Goal: Task Accomplishment & Management: Manage account settings

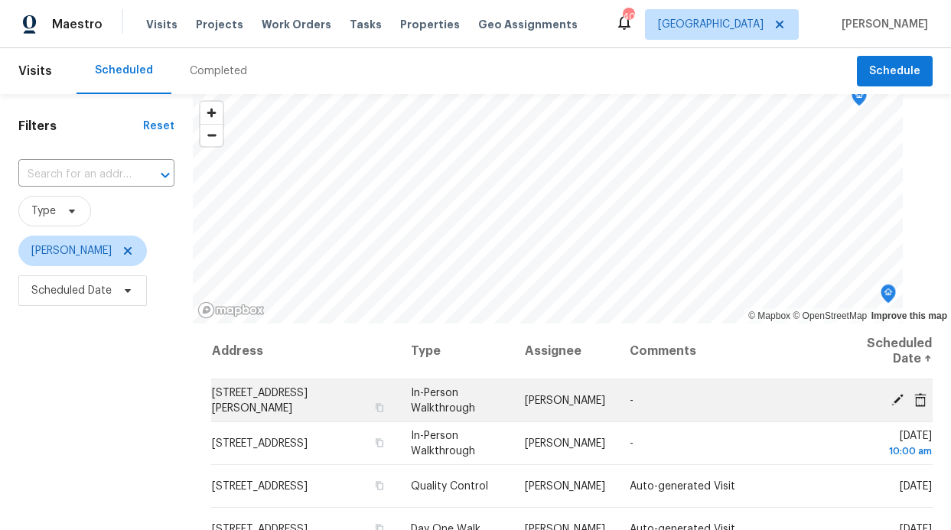
click at [256, 398] on span "3226 Navaro St, Dallas, TX 75212" at bounding box center [260, 401] width 96 height 26
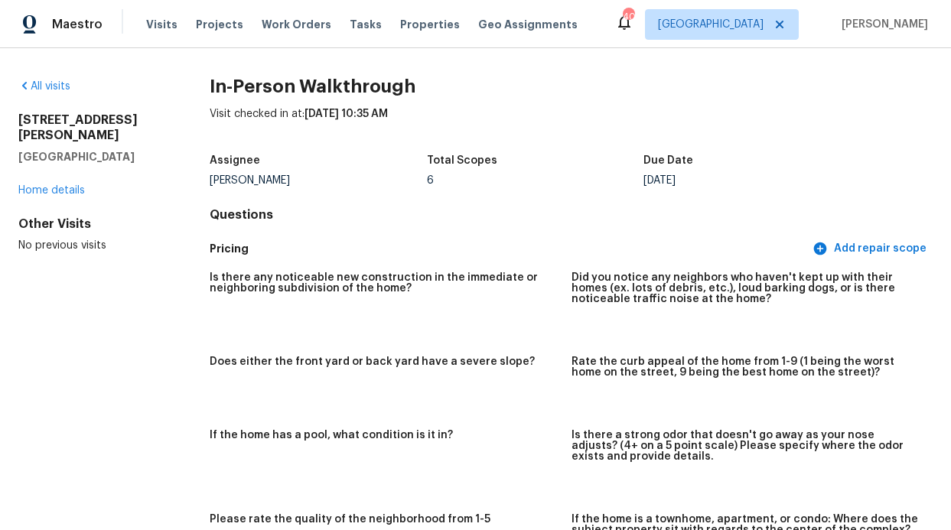
click at [38, 184] on div "All visits 3226 Navaro St Dallas, TX 75212 Home details Other Visits No previou…" at bounding box center [89, 166] width 142 height 174
click at [42, 185] on link "Home details" at bounding box center [51, 190] width 67 height 11
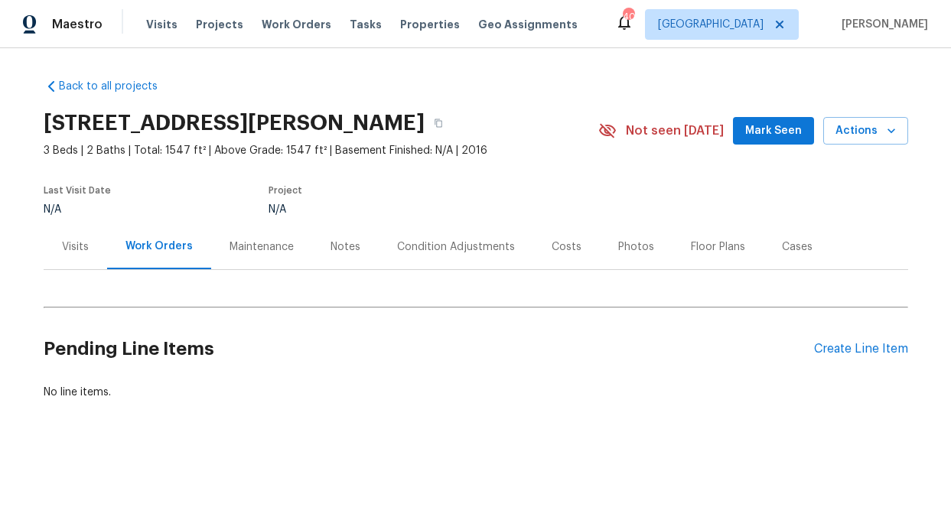
click at [345, 248] on div "Notes" at bounding box center [345, 246] width 30 height 15
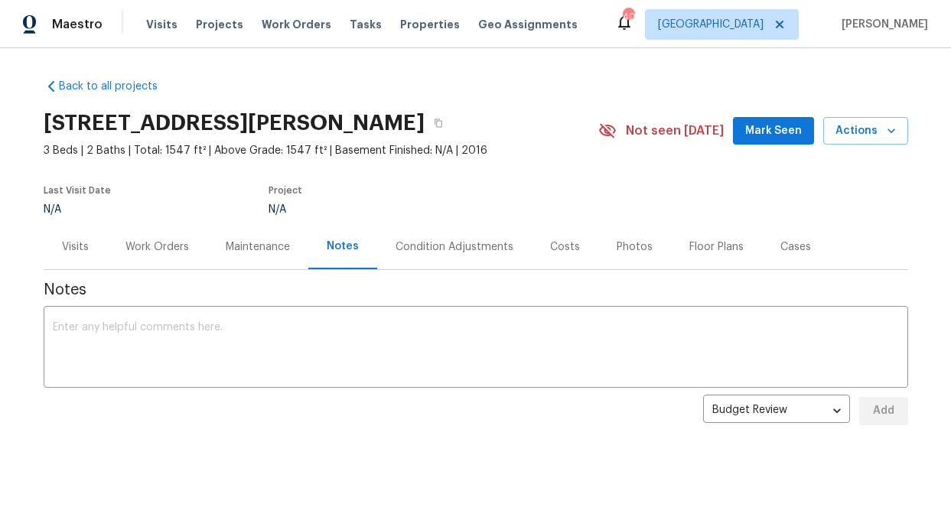
scroll to position [10, 0]
click at [271, 310] on div "x ​" at bounding box center [476, 349] width 864 height 78
click at [218, 322] on textarea at bounding box center [476, 349] width 846 height 54
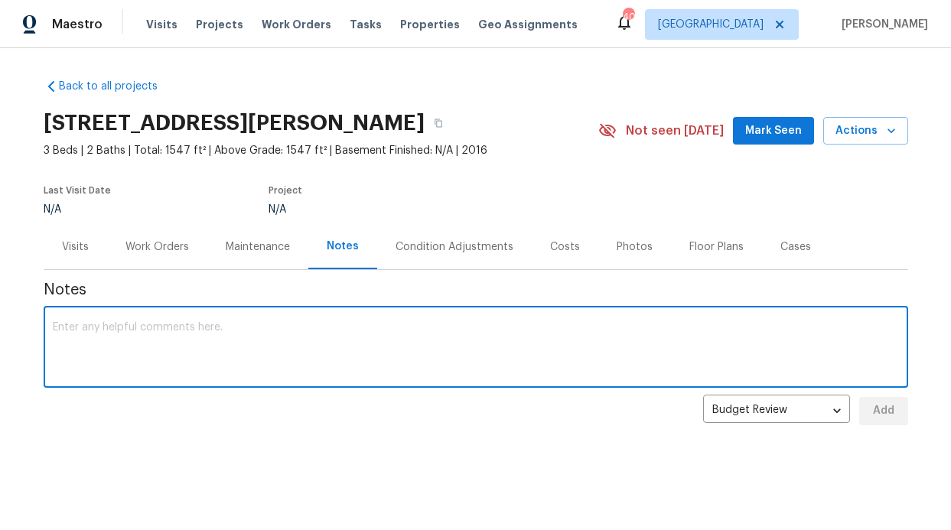
paste textarea "Neighborhood shows mixed conditions: several areas are rundown, while the block…"
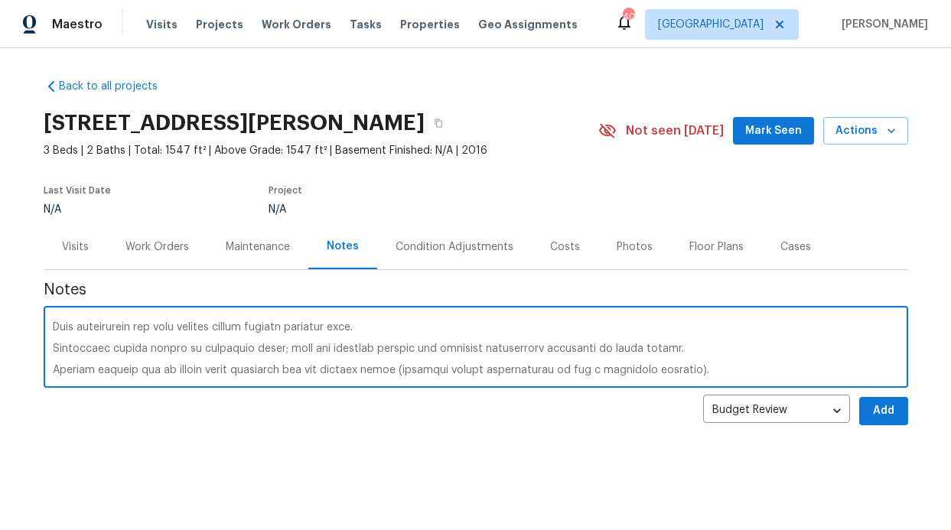
scroll to position [289, 0]
type textarea "Neighborhood shows mixed conditions: several areas are rundown, while the block…"
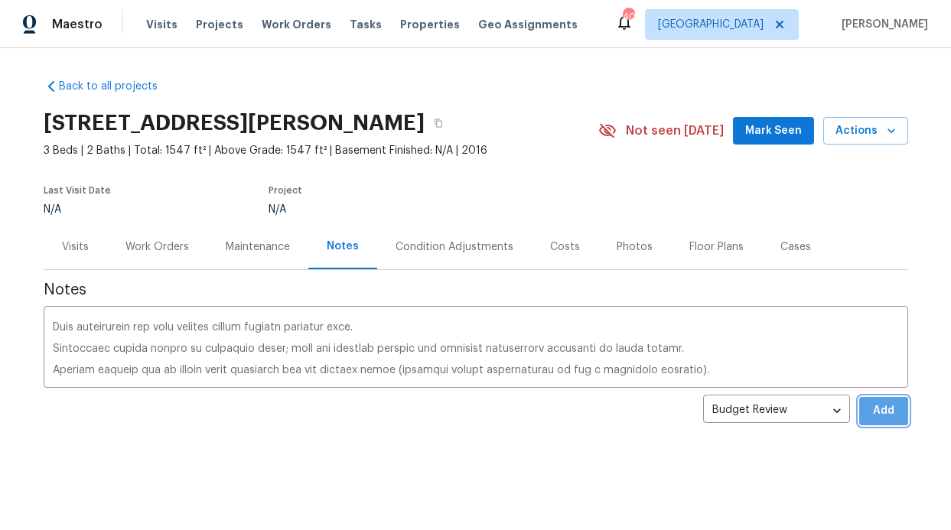
click at [878, 405] on span "Add" at bounding box center [883, 411] width 24 height 19
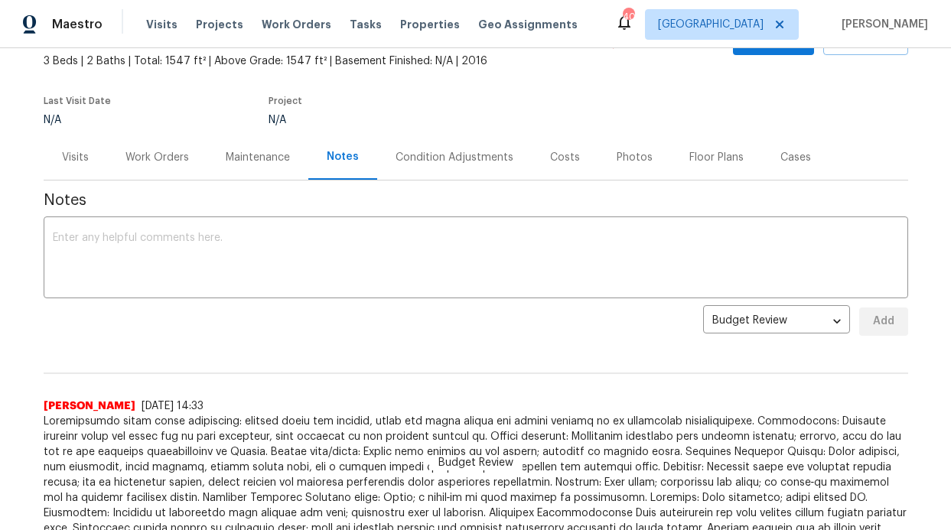
scroll to position [0, 0]
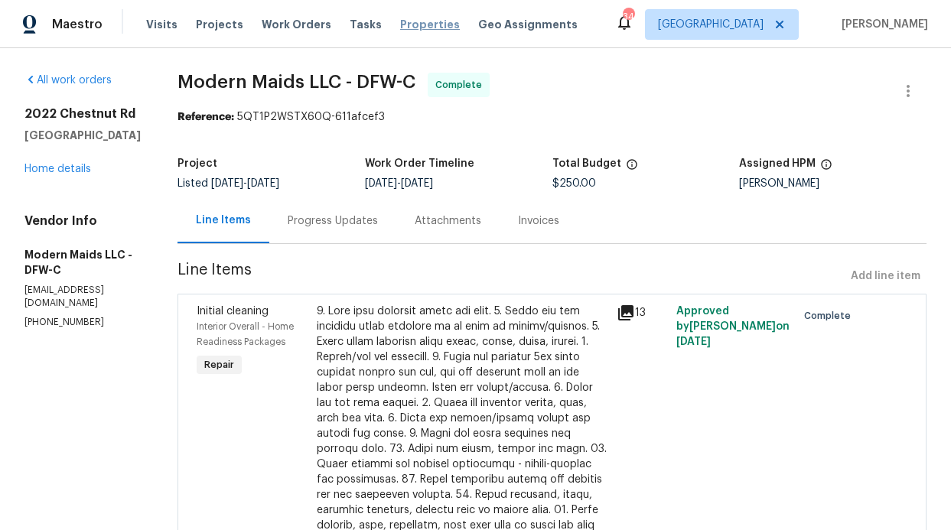
click at [408, 19] on span "Properties" at bounding box center [430, 24] width 60 height 15
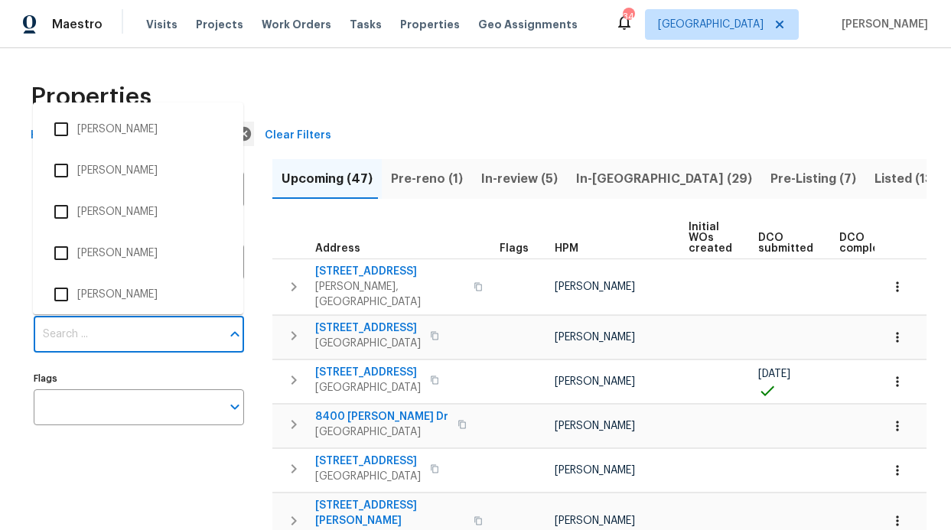
click at [159, 346] on input "Individuals" at bounding box center [127, 335] width 187 height 36
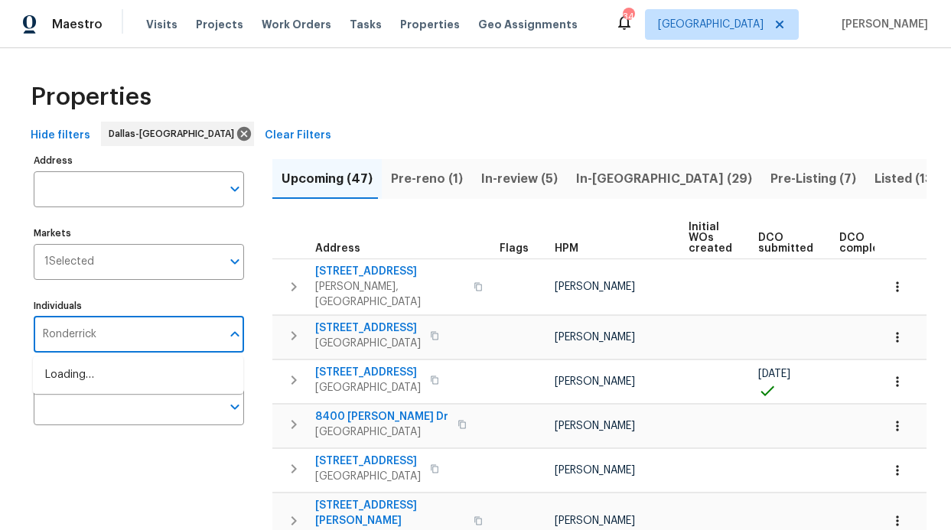
type input "Ronderrick"
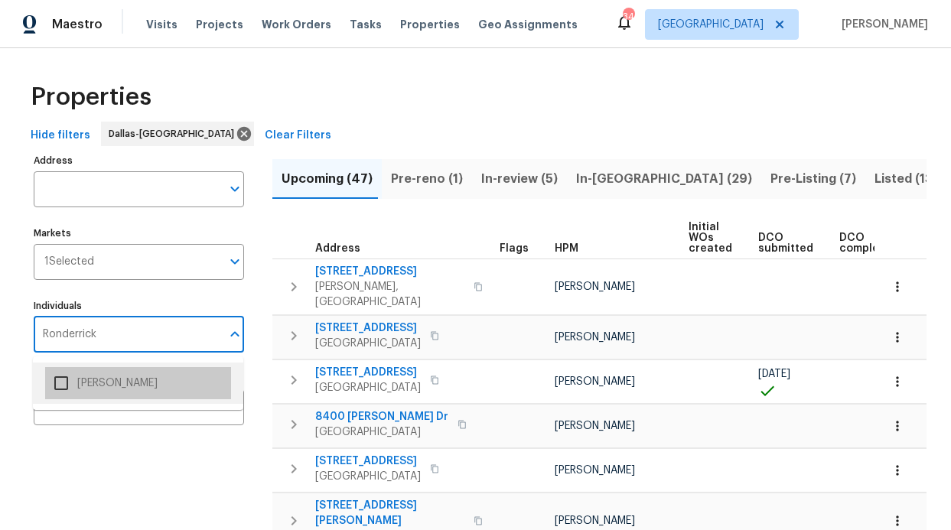
click at [153, 387] on li "[PERSON_NAME]" at bounding box center [138, 383] width 186 height 32
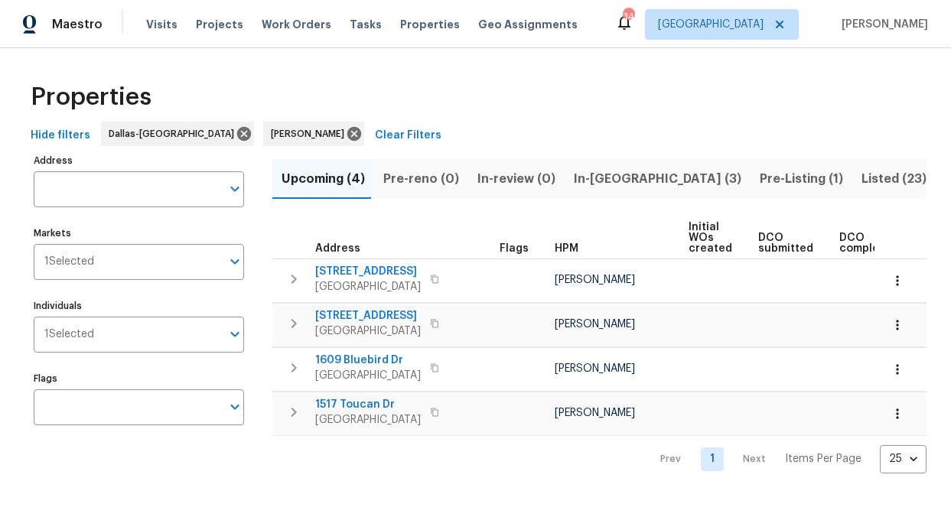
click at [596, 174] on span "In-reno (3)" at bounding box center [657, 178] width 167 height 21
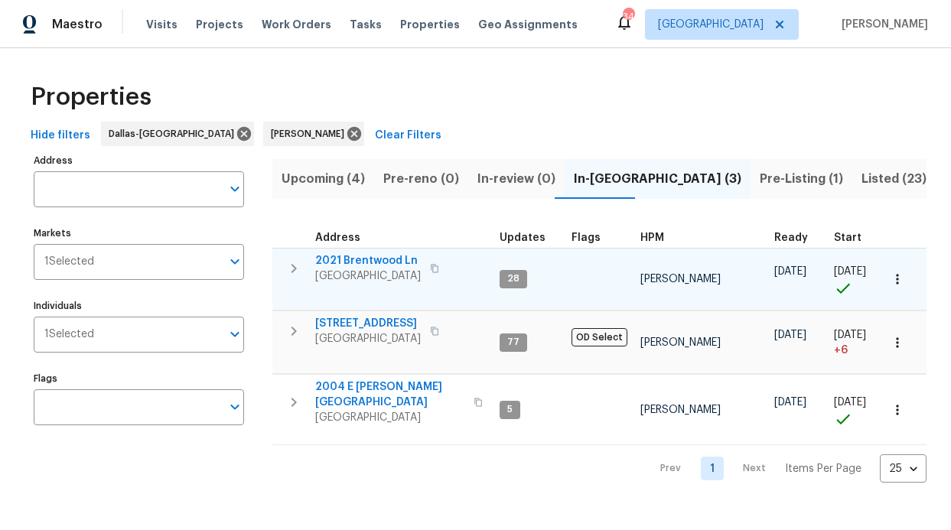
click at [389, 260] on span "2021 Brentwood Ln" at bounding box center [368, 260] width 106 height 15
click at [402, 258] on span "2021 Brentwood Ln" at bounding box center [368, 260] width 106 height 15
click at [345, 260] on span "2021 Brentwood Ln" at bounding box center [368, 260] width 106 height 15
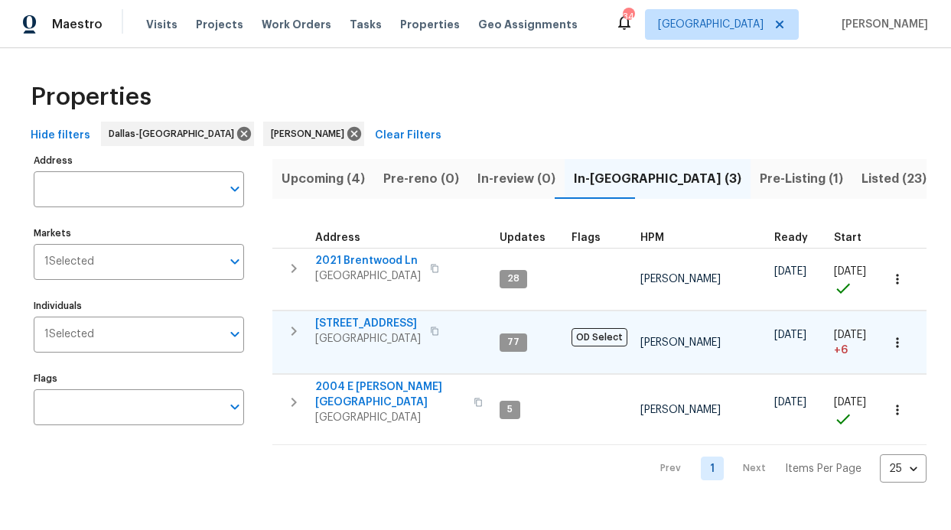
click at [381, 317] on span "6211 Crested Butte Dr" at bounding box center [368, 323] width 106 height 15
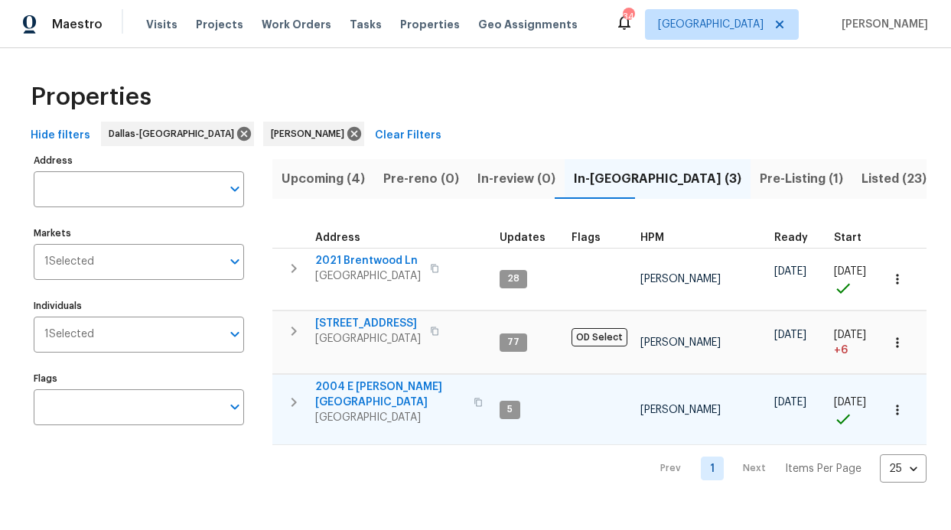
click at [392, 389] on span "2004 E Peters Colony Rd" at bounding box center [389, 394] width 149 height 31
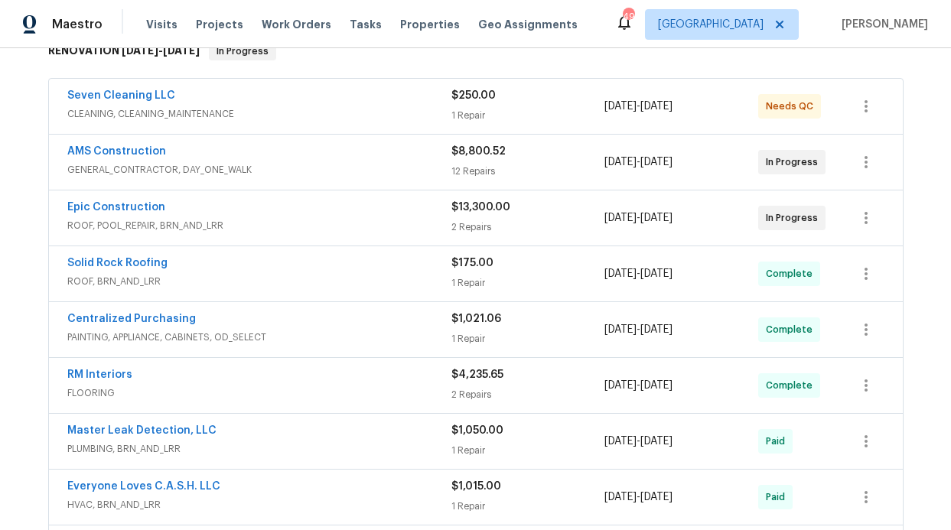
scroll to position [264, 0]
click at [293, 100] on div "Seven Cleaning LLC" at bounding box center [259, 96] width 384 height 18
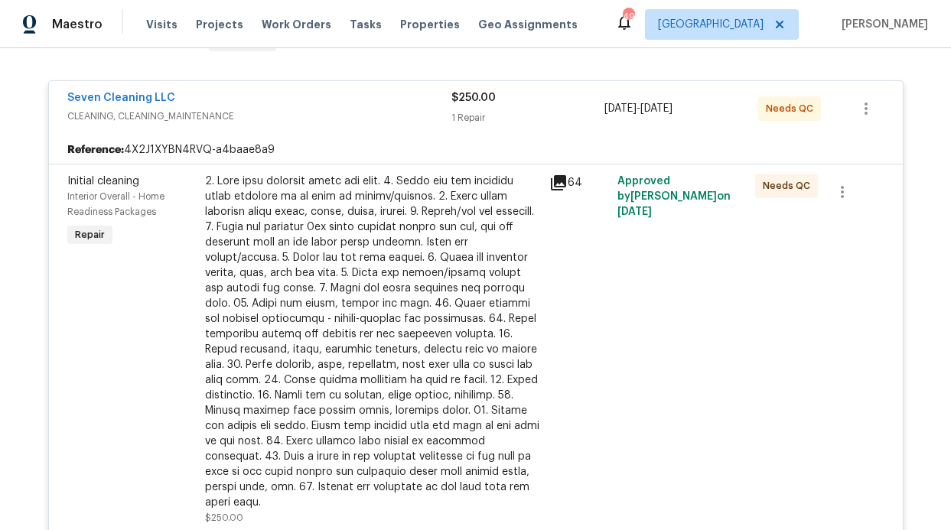
scroll to position [287, 0]
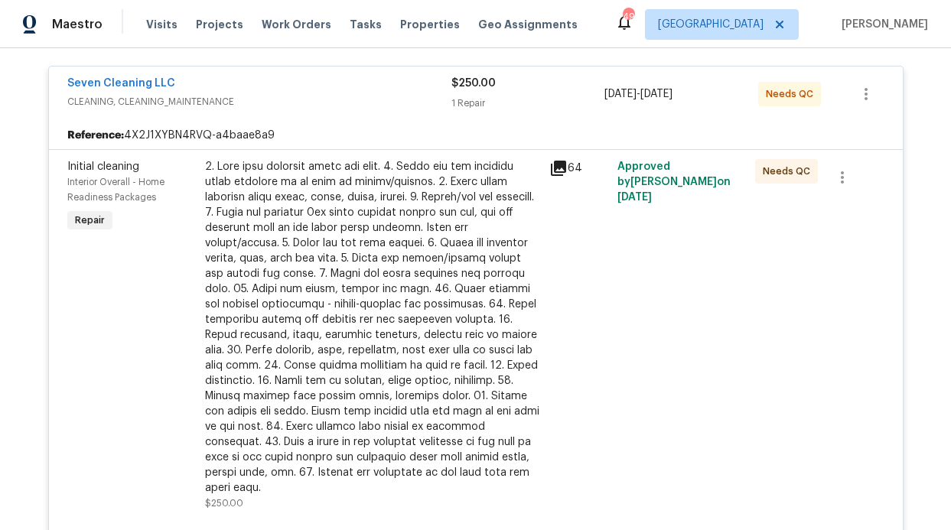
click at [278, 240] on div at bounding box center [372, 327] width 335 height 337
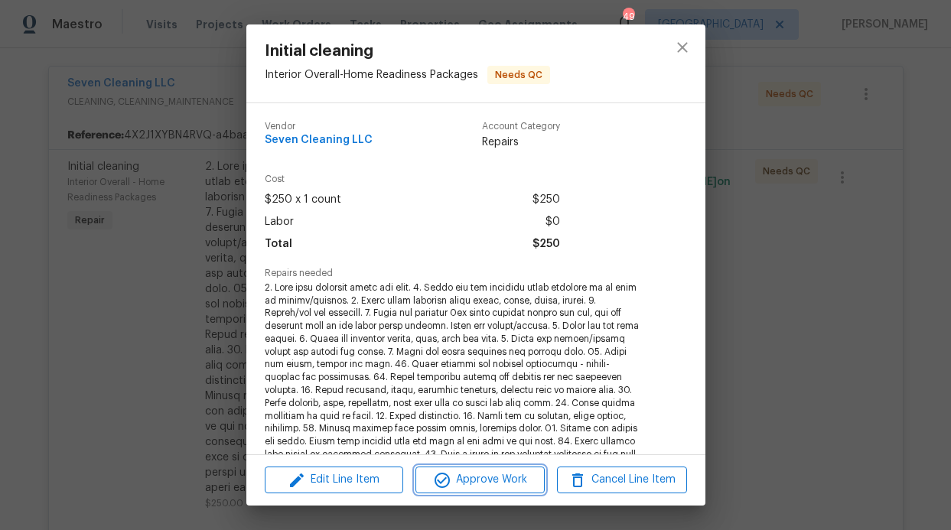
click at [440, 486] on icon "button" at bounding box center [441, 480] width 15 height 15
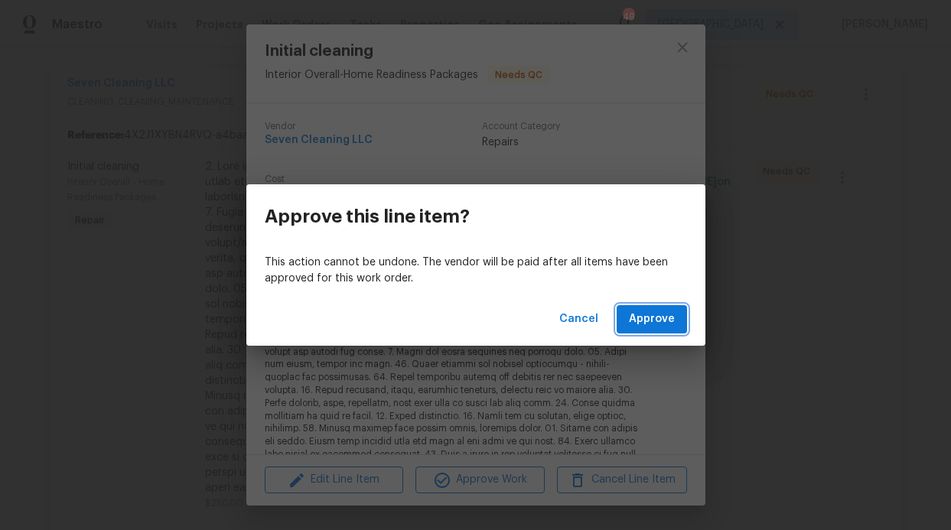
click at [653, 325] on span "Approve" at bounding box center [652, 319] width 46 height 19
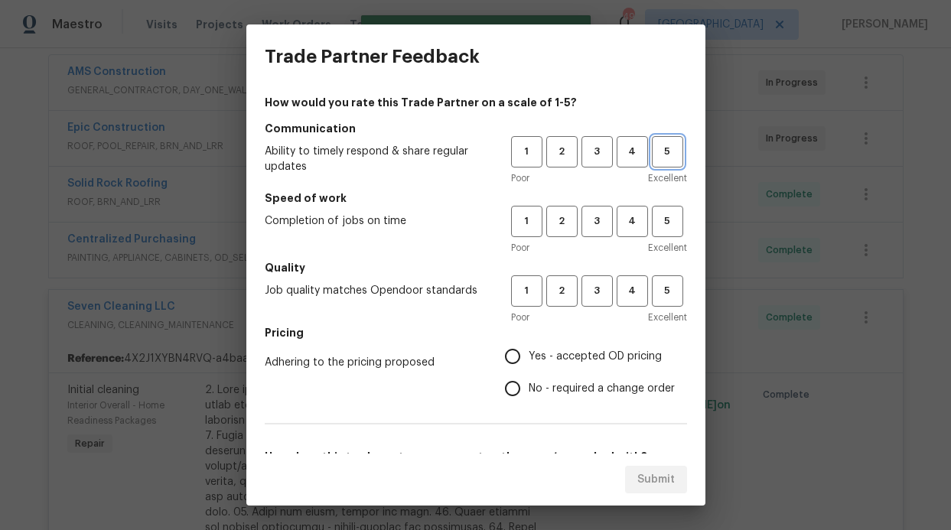
click at [653, 160] on span "5" at bounding box center [667, 152] width 28 height 18
drag, startPoint x: 648, startPoint y: 219, endPoint x: 649, endPoint y: 233, distance: 14.6
click at [653, 219] on span "5" at bounding box center [667, 222] width 28 height 18
click at [618, 213] on span "4" at bounding box center [632, 222] width 28 height 18
click at [652, 281] on button "5" at bounding box center [667, 290] width 31 height 31
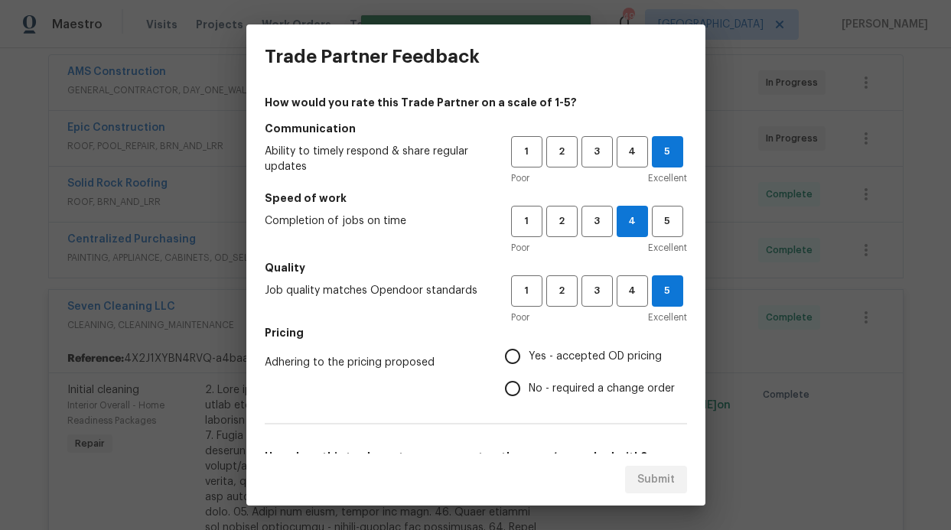
drag, startPoint x: 578, startPoint y: 344, endPoint x: 574, endPoint y: 351, distance: 7.9
click at [578, 346] on label "Yes - accepted OD pricing" at bounding box center [585, 356] width 178 height 32
click at [528, 346] on input "Yes - accepted OD pricing" at bounding box center [512, 356] width 32 height 32
radio input "true"
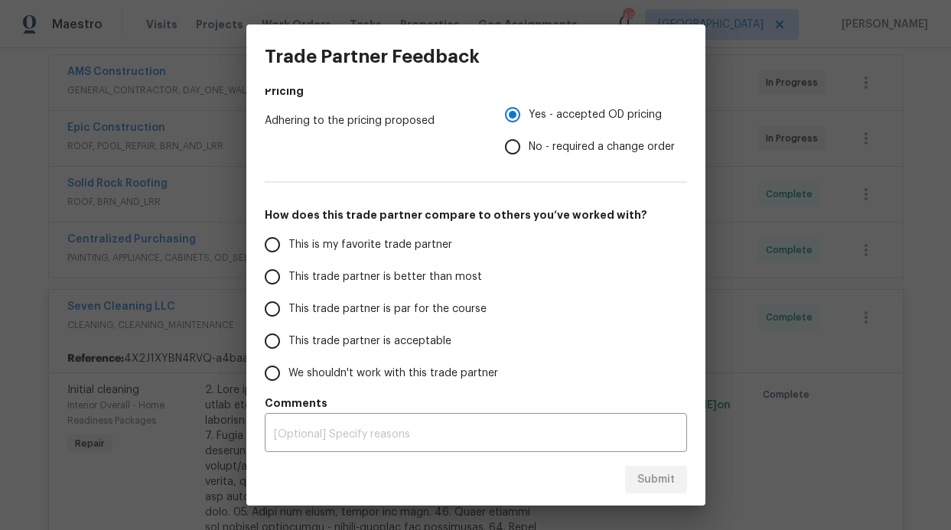
scroll to position [246, 0]
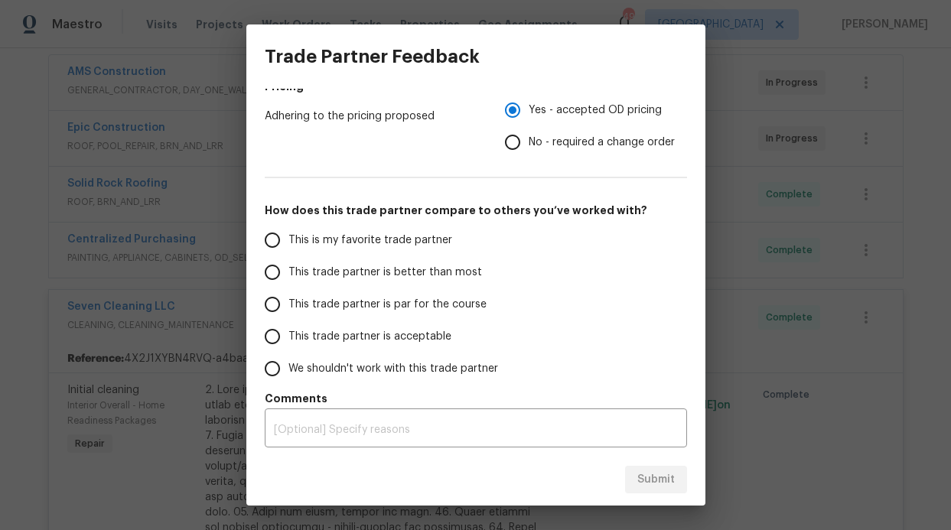
click at [372, 256] on label "This trade partner is better than most" at bounding box center [377, 272] width 242 height 32
click at [288, 256] on input "This trade partner is better than most" at bounding box center [272, 272] width 32 height 32
click at [648, 478] on span "Submit" at bounding box center [655, 479] width 37 height 19
radio input "true"
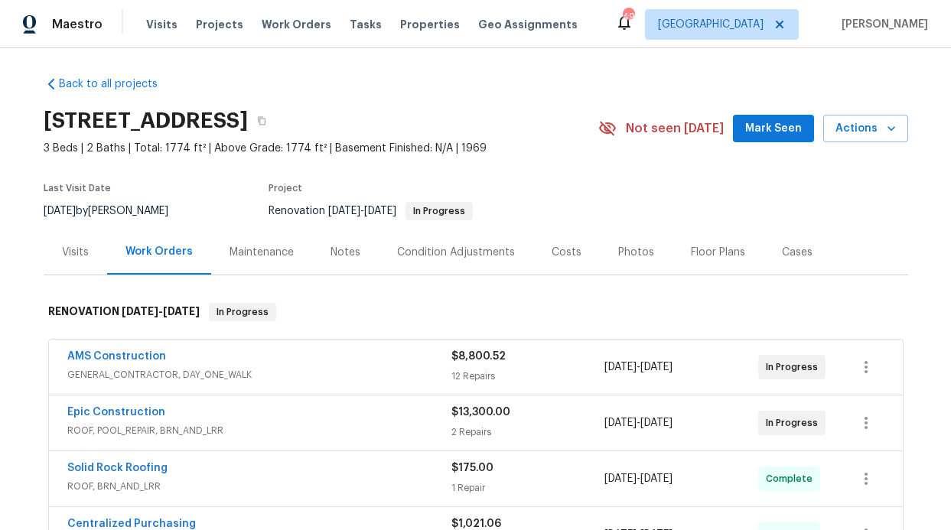
scroll to position [0, 0]
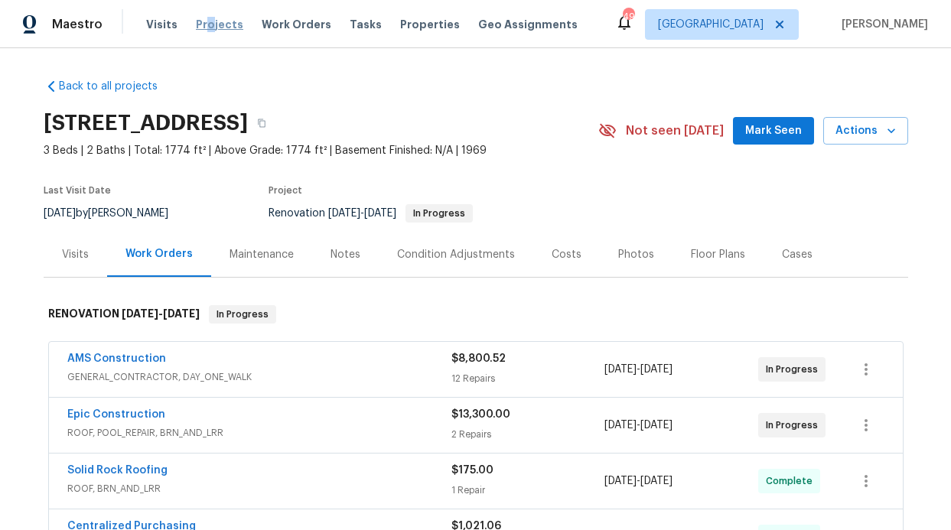
click at [205, 26] on span "Projects" at bounding box center [219, 24] width 47 height 15
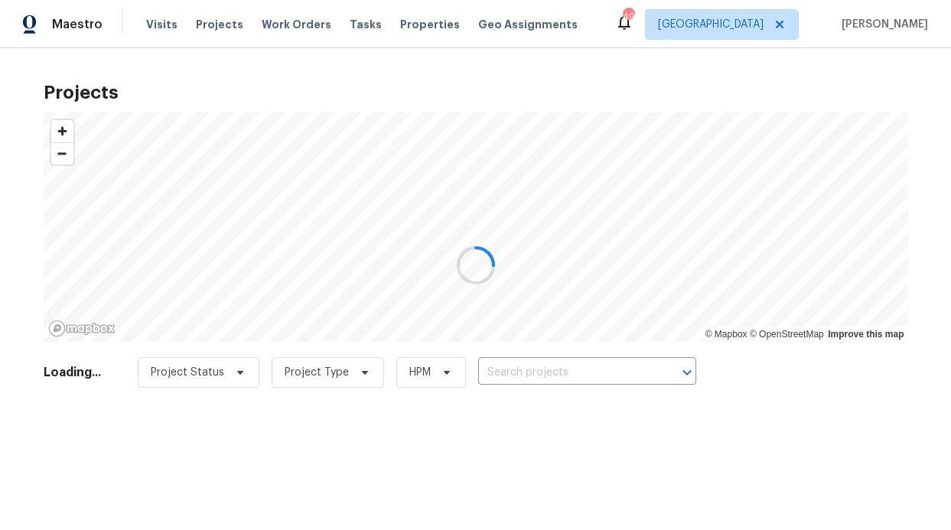
click at [252, 32] on div at bounding box center [475, 265] width 951 height 530
click at [271, 23] on div at bounding box center [475, 265] width 951 height 530
click at [278, 31] on div at bounding box center [475, 265] width 951 height 530
click at [285, 26] on div at bounding box center [475, 265] width 951 height 530
click at [284, 31] on div at bounding box center [475, 265] width 951 height 530
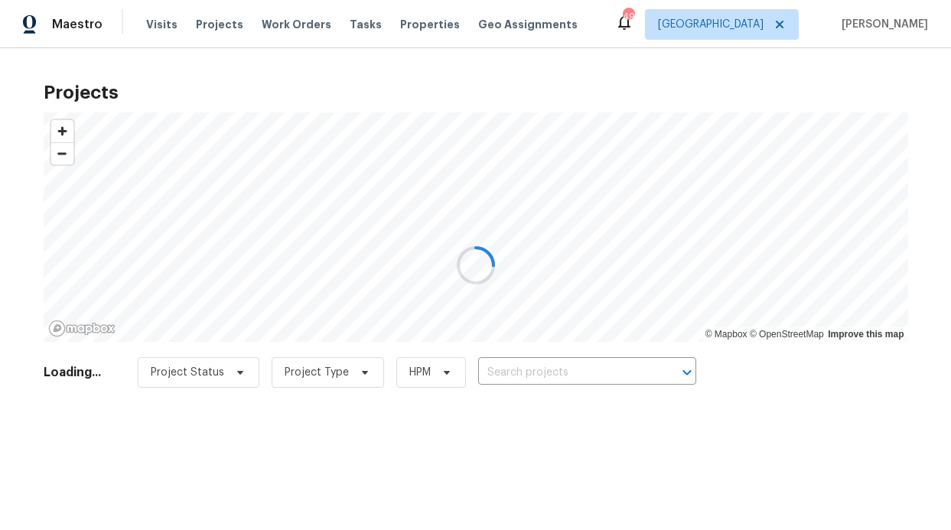
click at [284, 27] on div at bounding box center [475, 265] width 951 height 530
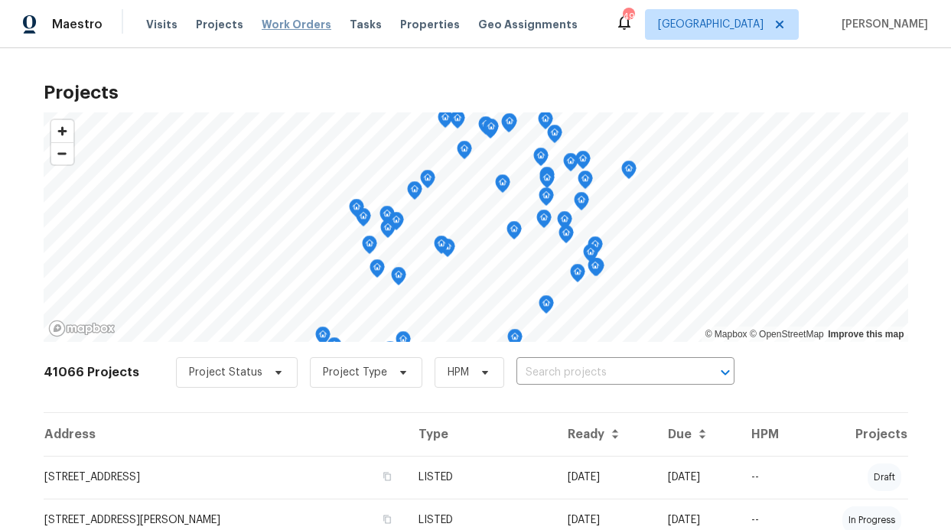
click at [287, 22] on span "Work Orders" at bounding box center [297, 24] width 70 height 15
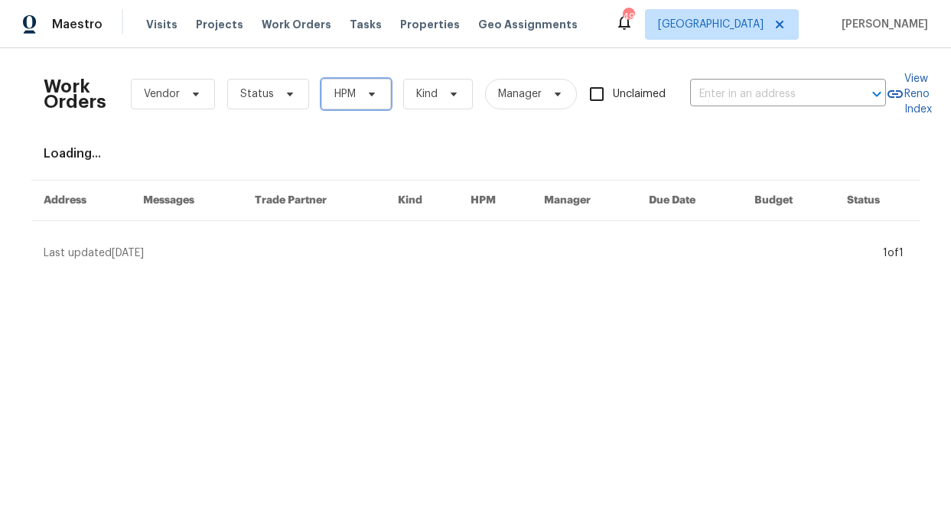
click at [334, 99] on span "HPM" at bounding box center [344, 93] width 21 height 15
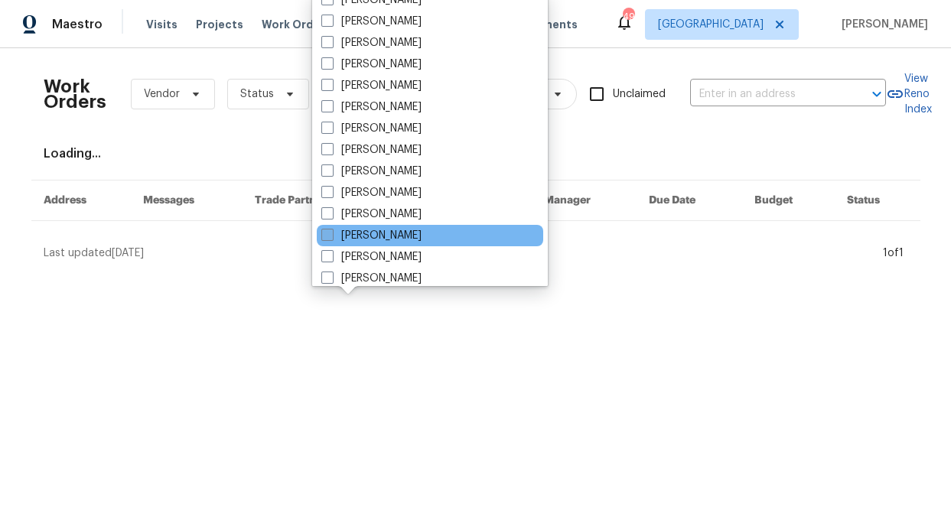
scroll to position [853, 0]
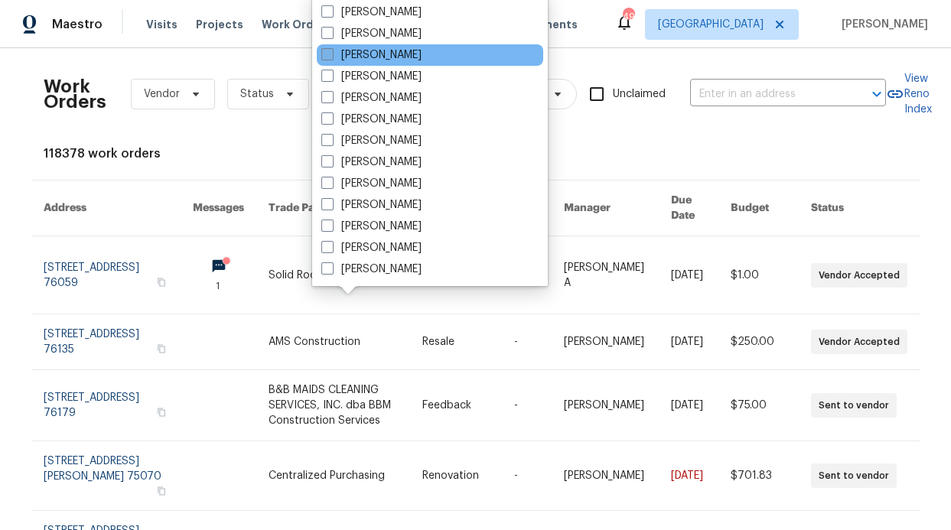
click at [374, 60] on label "[PERSON_NAME]" at bounding box center [371, 54] width 100 height 15
click at [331, 57] on input "[PERSON_NAME]" at bounding box center [326, 52] width 10 height 10
checkbox input "true"
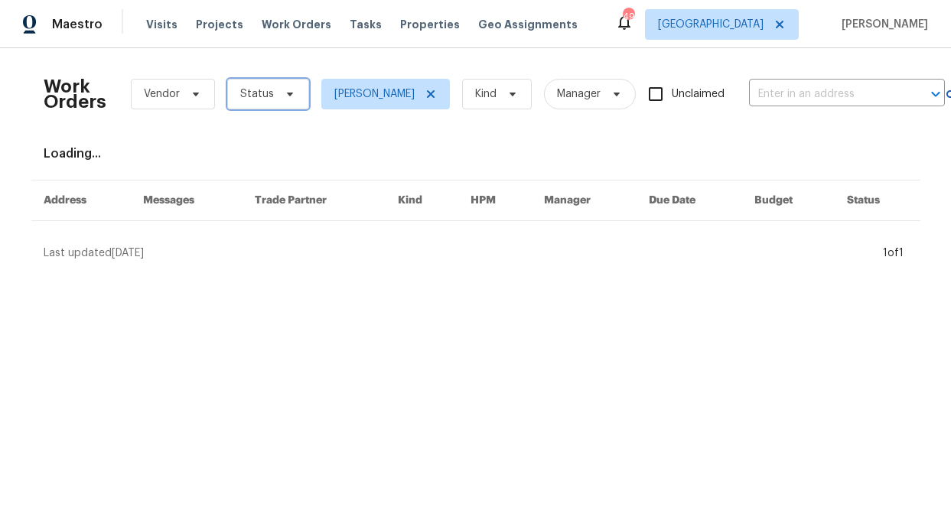
click at [269, 90] on span "Status" at bounding box center [268, 94] width 82 height 31
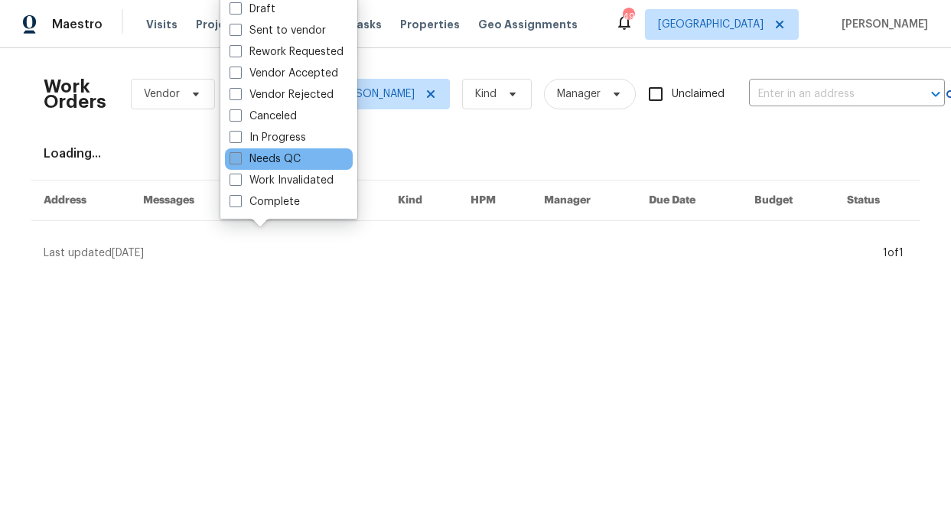
click at [272, 156] on label "Needs QC" at bounding box center [264, 158] width 71 height 15
click at [239, 156] on input "Needs QC" at bounding box center [234, 156] width 10 height 10
checkbox input "true"
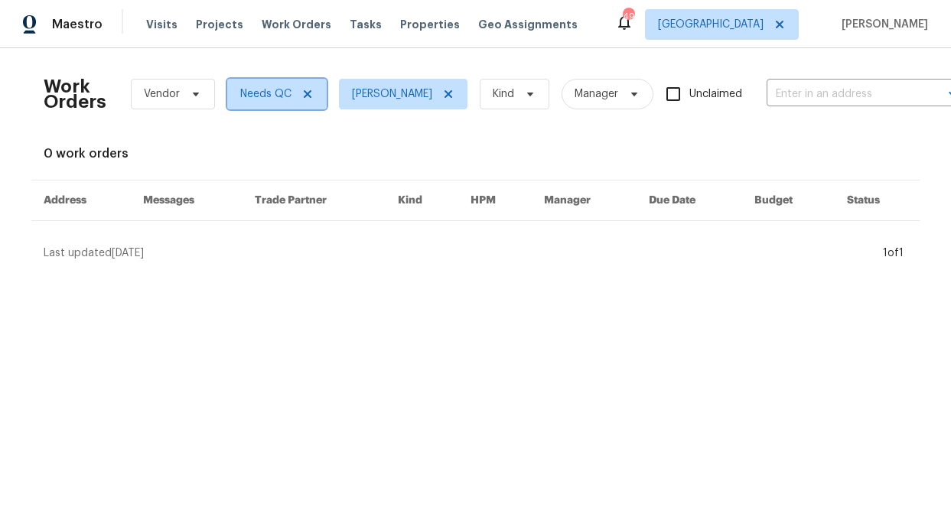
click at [301, 90] on icon at bounding box center [307, 94] width 12 height 12
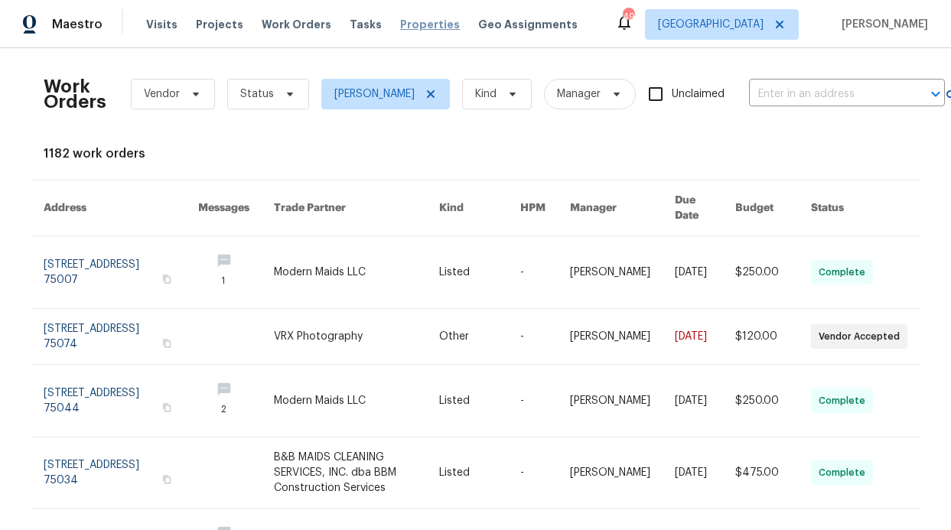
click at [421, 25] on span "Properties" at bounding box center [430, 24] width 60 height 15
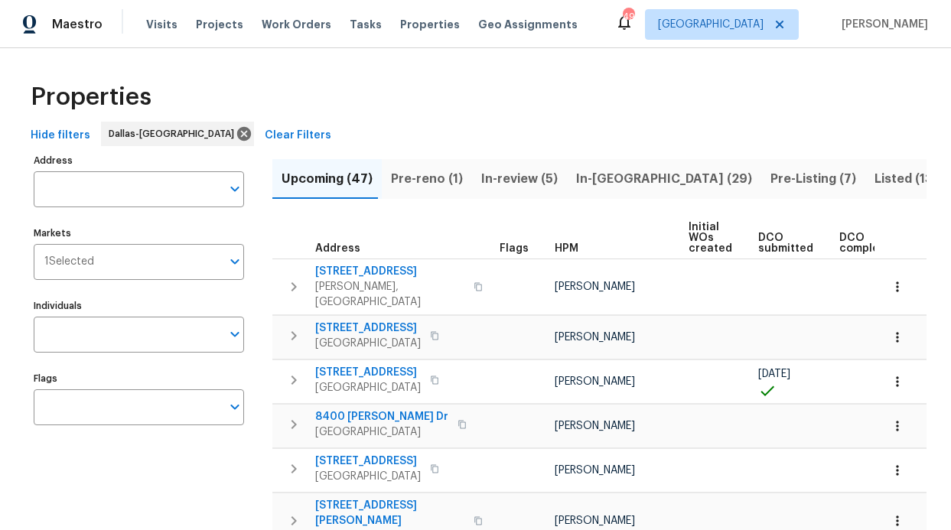
click at [165, 37] on div "Visits Projects Work Orders Tasks Properties Geo Assignments" at bounding box center [371, 24] width 450 height 31
click at [163, 31] on span "Visits" at bounding box center [161, 24] width 31 height 15
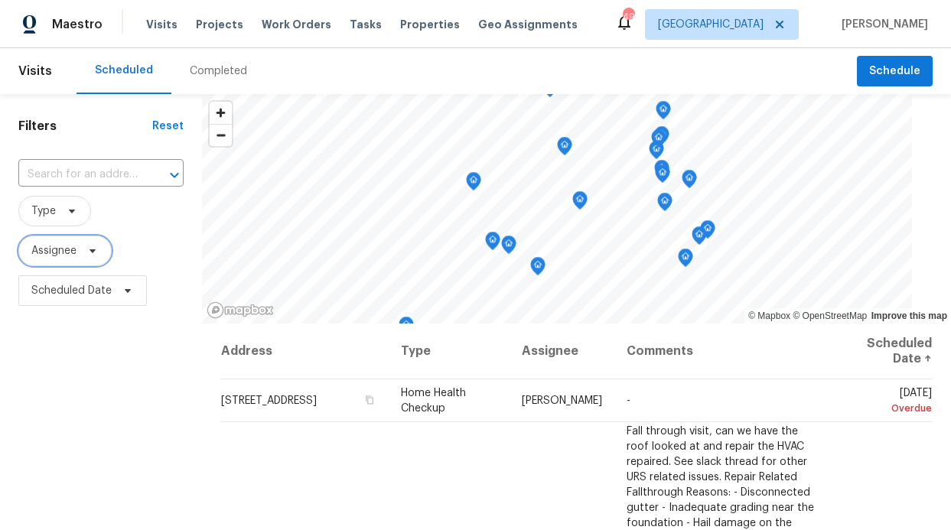
click at [41, 261] on span "Assignee" at bounding box center [64, 251] width 93 height 31
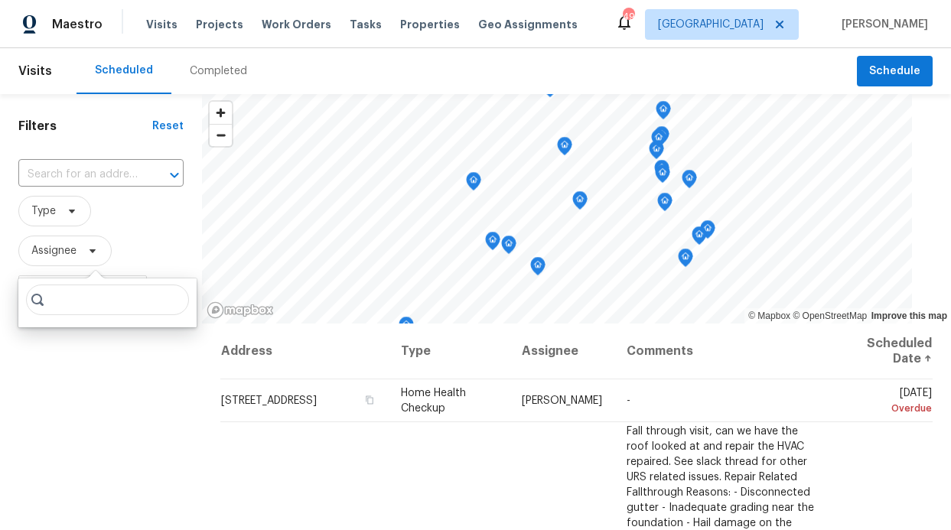
click at [63, 299] on input "search" at bounding box center [107, 299] width 163 height 31
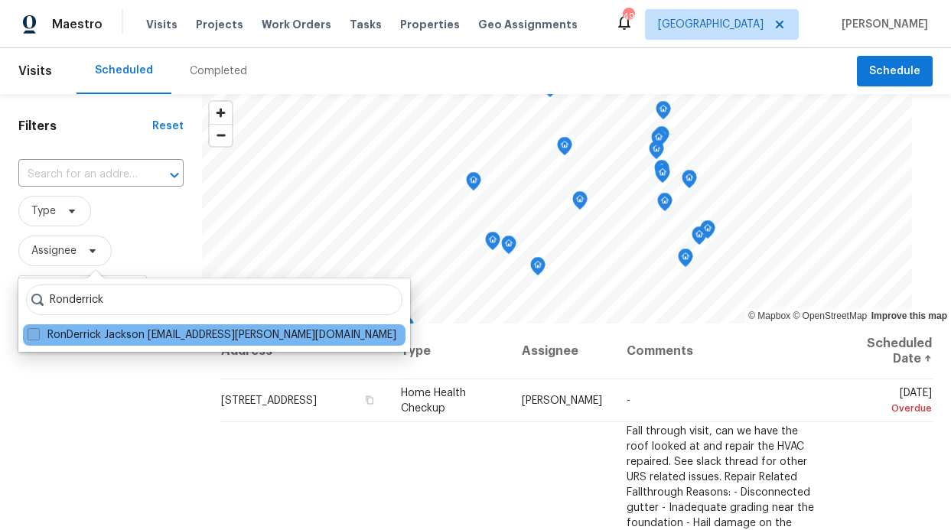
type input "Ronderrick"
click at [28, 339] on span at bounding box center [34, 334] width 12 height 12
click at [28, 337] on input "RonDerrick Jackson ron.jackson@opendoor.com" at bounding box center [33, 332] width 10 height 10
checkbox input "true"
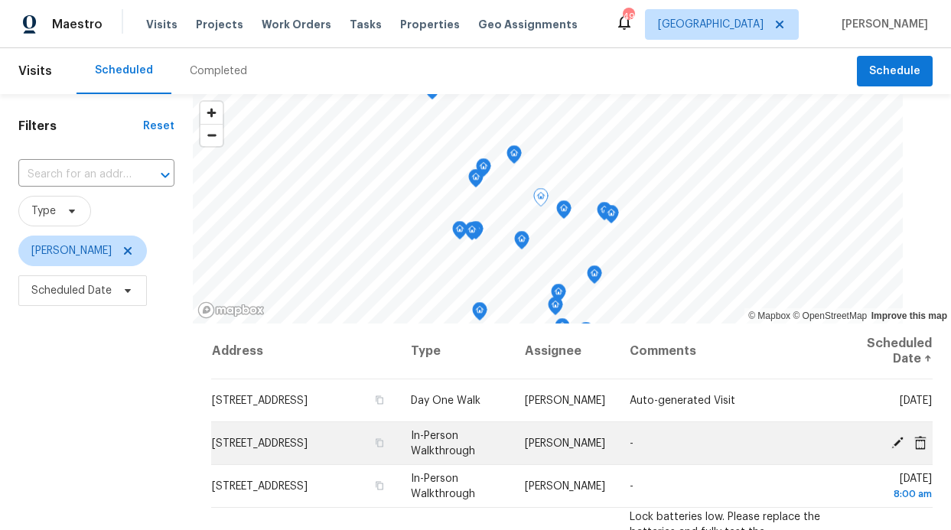
click at [265, 440] on span "5205 Teddington Park Dr, Plano, TX 75023" at bounding box center [260, 443] width 96 height 11
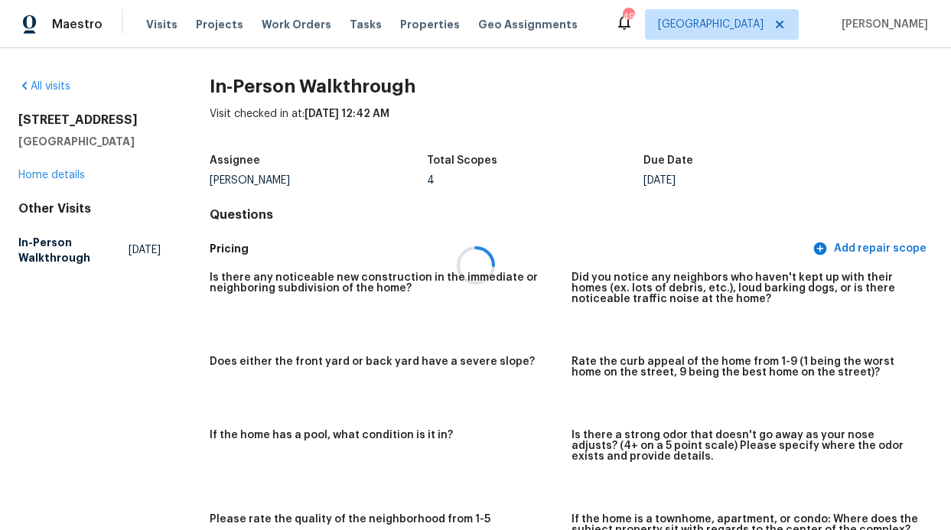
click at [61, 183] on div "5205 Teddington Park Dr Plano, TX 75023 Home details" at bounding box center [89, 147] width 142 height 70
click at [63, 180] on link "Home details" at bounding box center [51, 175] width 67 height 11
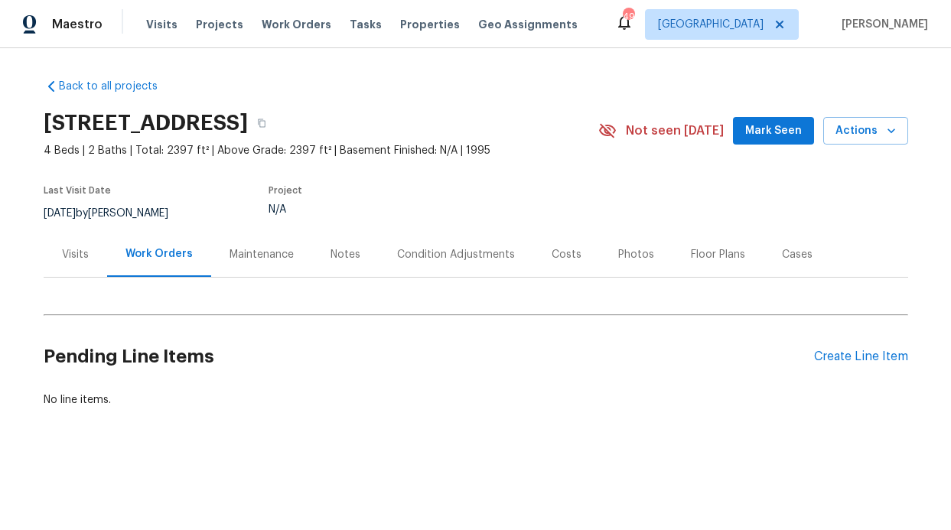
click at [343, 260] on div "Notes" at bounding box center [345, 254] width 30 height 15
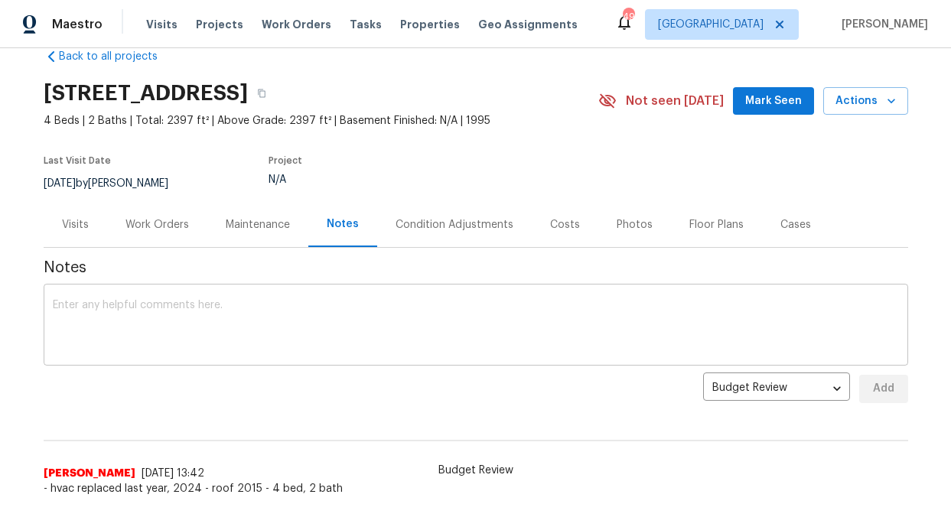
scroll to position [31, 0]
click at [229, 314] on textarea at bounding box center [476, 326] width 846 height 54
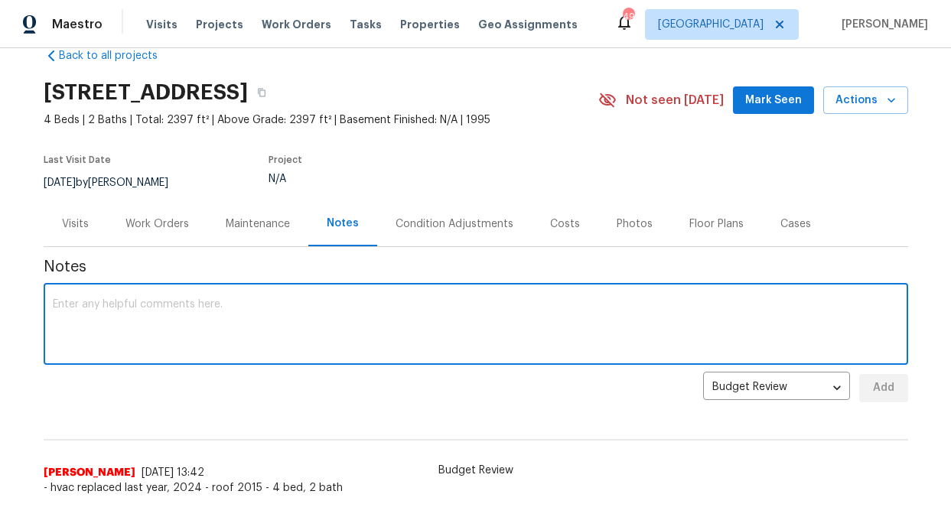
paste textarea "Neighborhood is very nice with well‑kept homes throughout. Across‑street compar…"
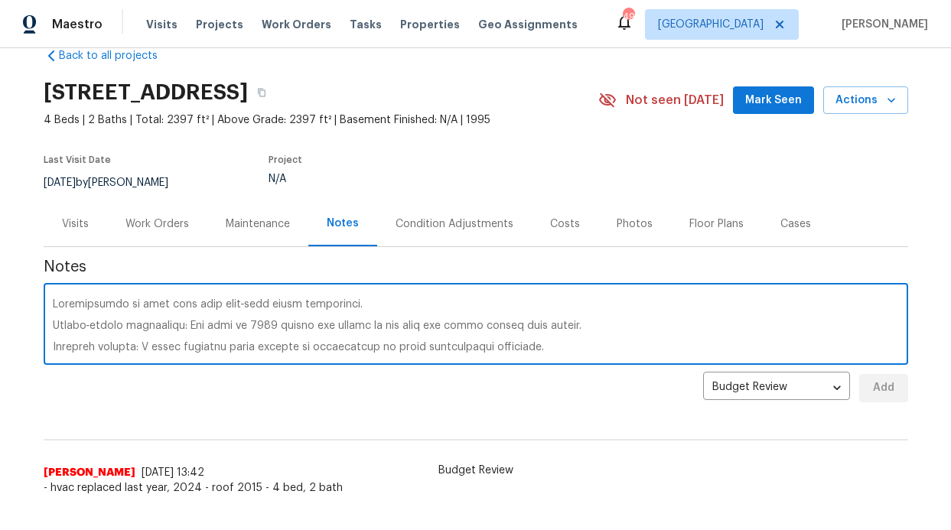
scroll to position [246, 0]
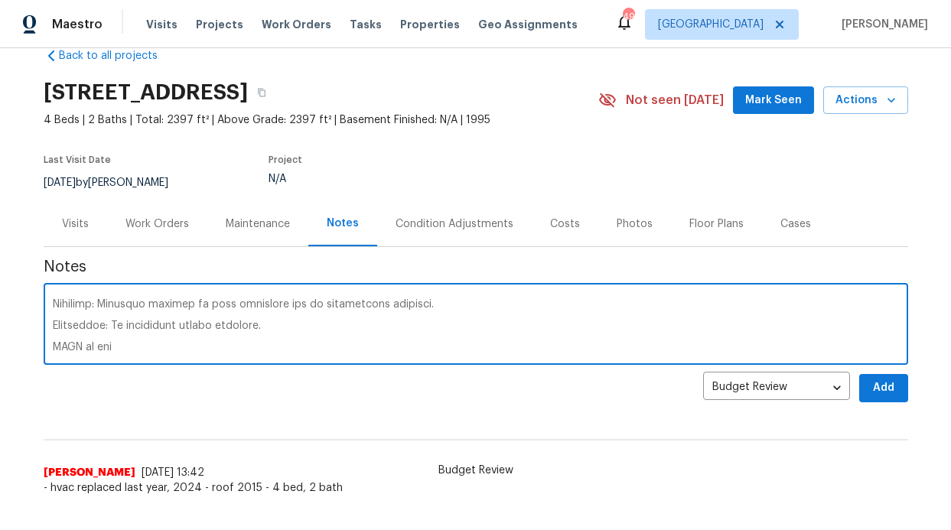
type textarea "Neighborhood is very nice with well‑kept homes throughout. Across‑street compar…"
click at [863, 392] on button "Add" at bounding box center [883, 388] width 49 height 28
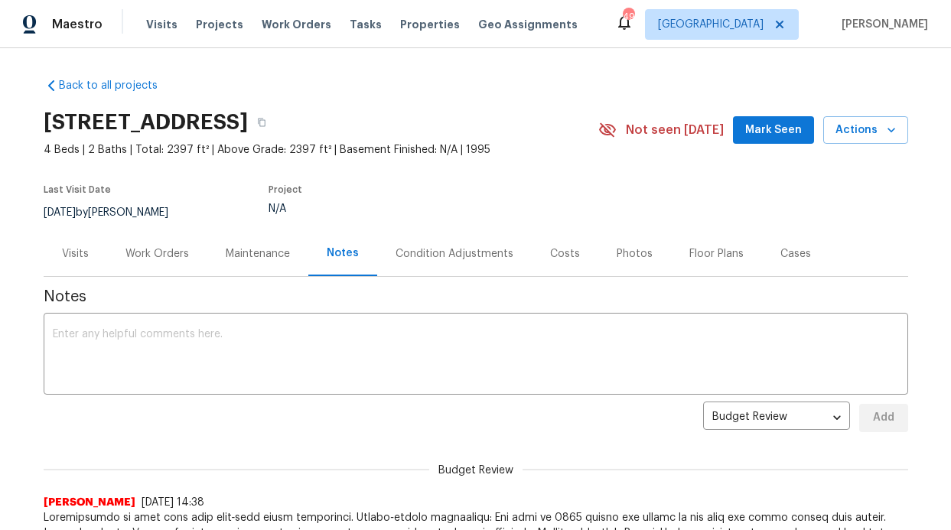
scroll to position [0, 0]
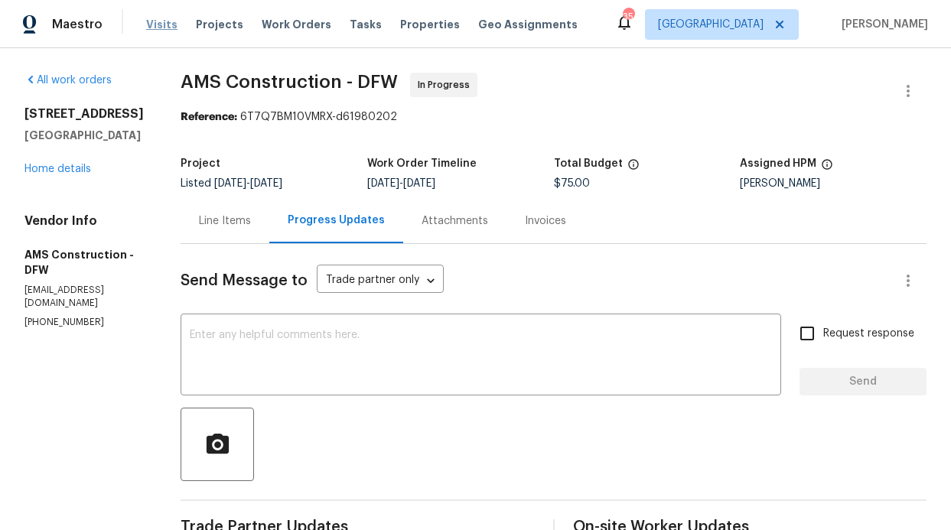
click at [159, 24] on span "Visits" at bounding box center [161, 24] width 31 height 15
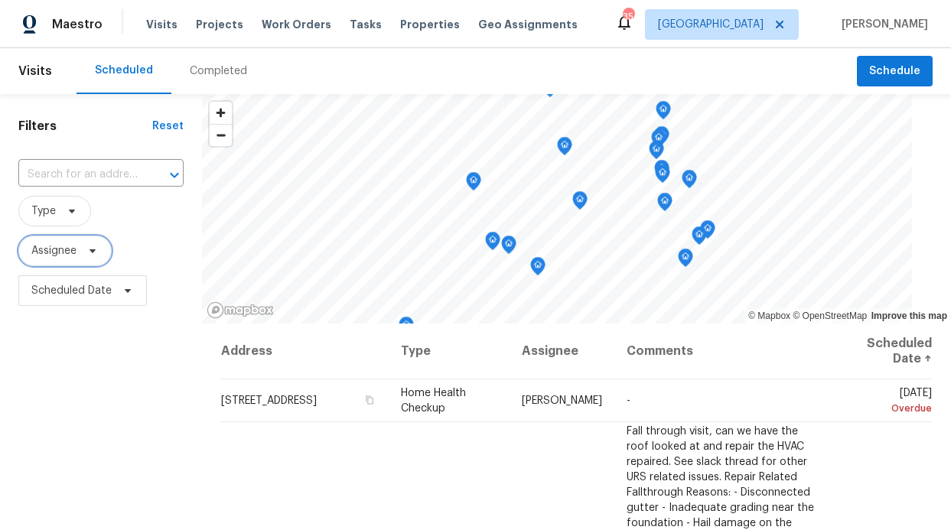
click at [61, 252] on span "Assignee" at bounding box center [53, 250] width 45 height 15
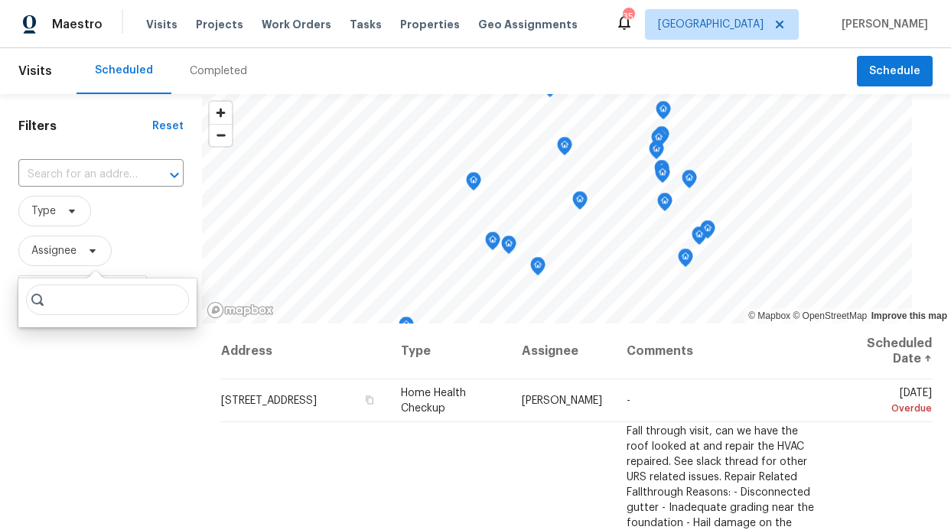
click at [67, 307] on input "search" at bounding box center [107, 299] width 163 height 31
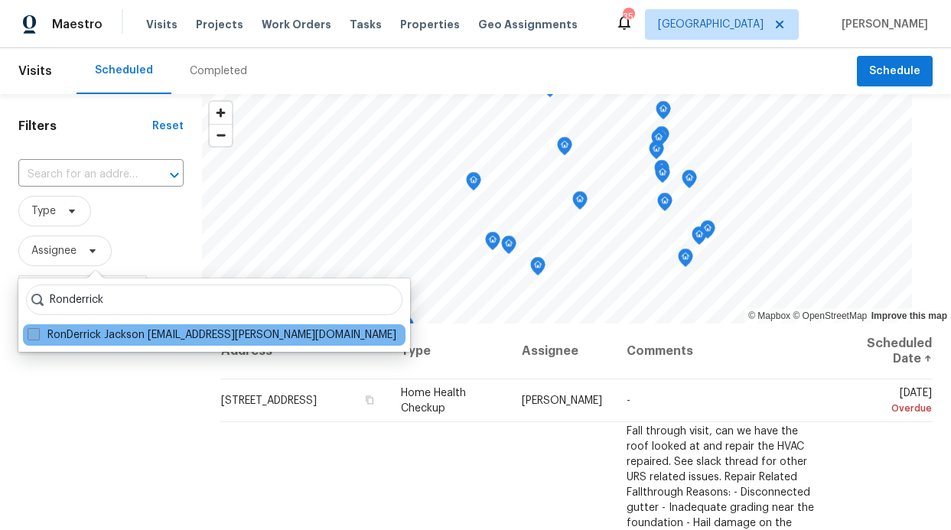
type input "Ronderrick"
click at [69, 331] on label "RonDerrick Jackson ron.jackson@opendoor.com" at bounding box center [212, 334] width 369 height 15
click at [37, 331] on input "RonDerrick Jackson ron.jackson@opendoor.com" at bounding box center [33, 332] width 10 height 10
checkbox input "true"
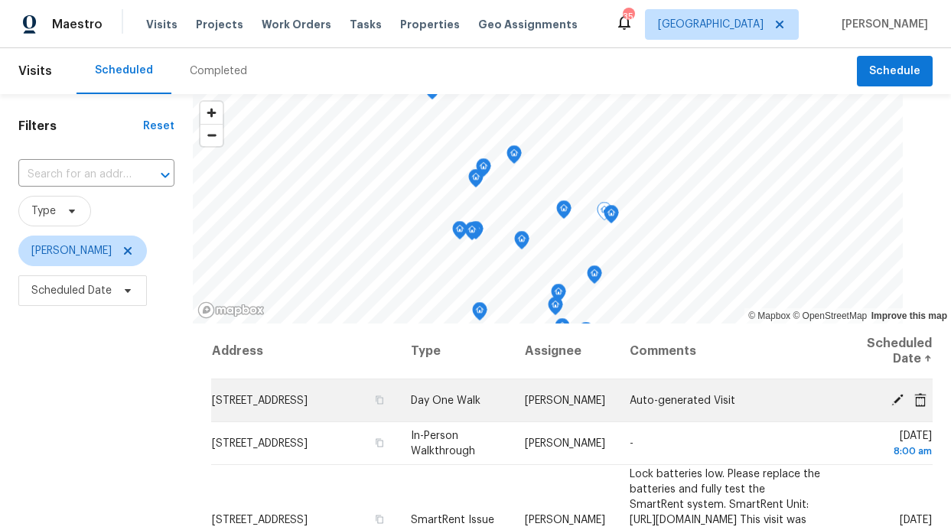
click at [891, 397] on icon at bounding box center [897, 399] width 12 height 12
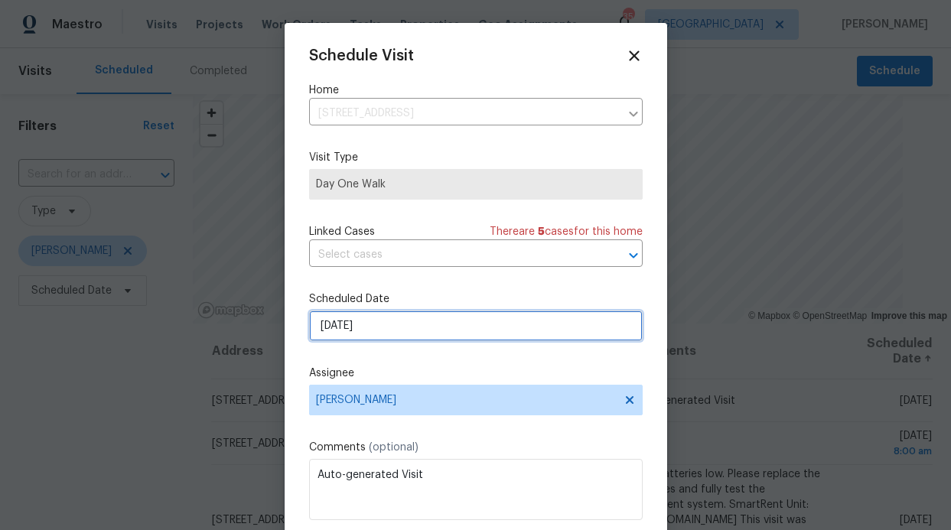
click at [425, 317] on input "10/8/2025" at bounding box center [475, 326] width 333 height 31
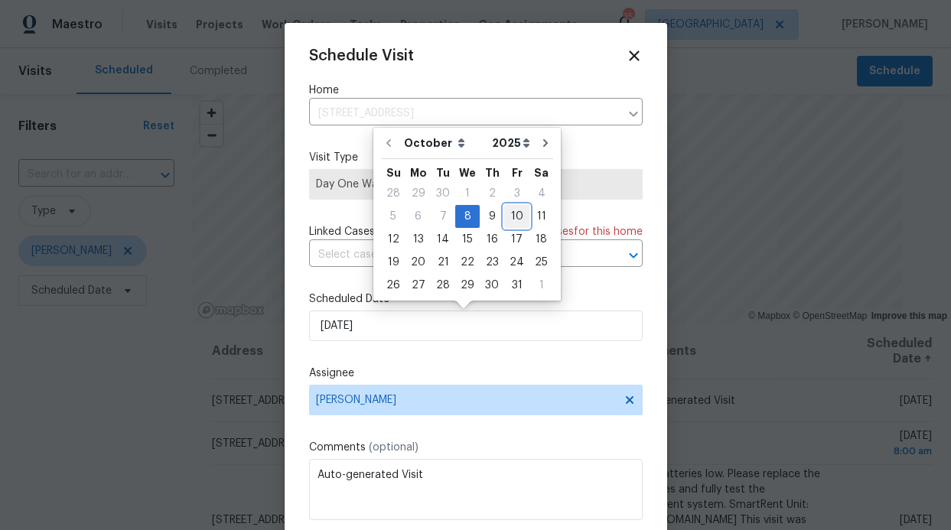
click at [504, 218] on div "10" at bounding box center [516, 216] width 25 height 21
type input "10/10/2025"
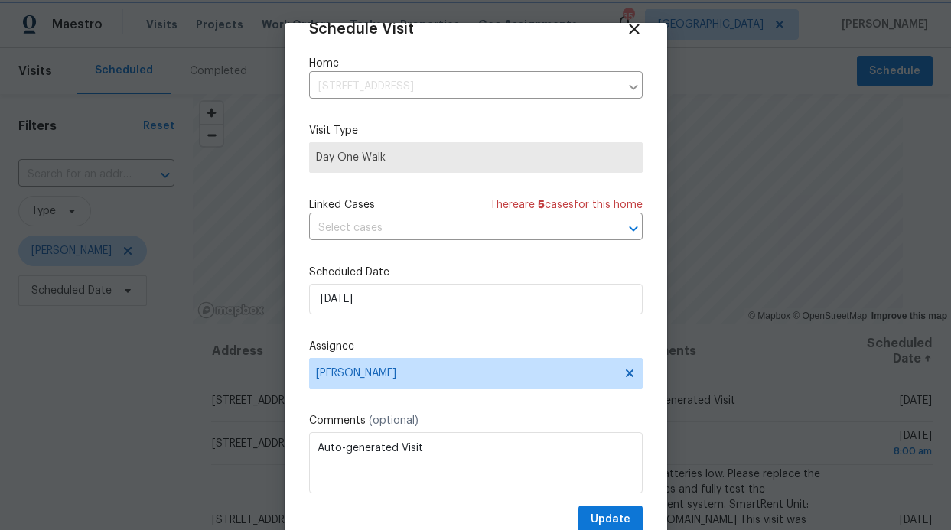
scroll to position [51, 0]
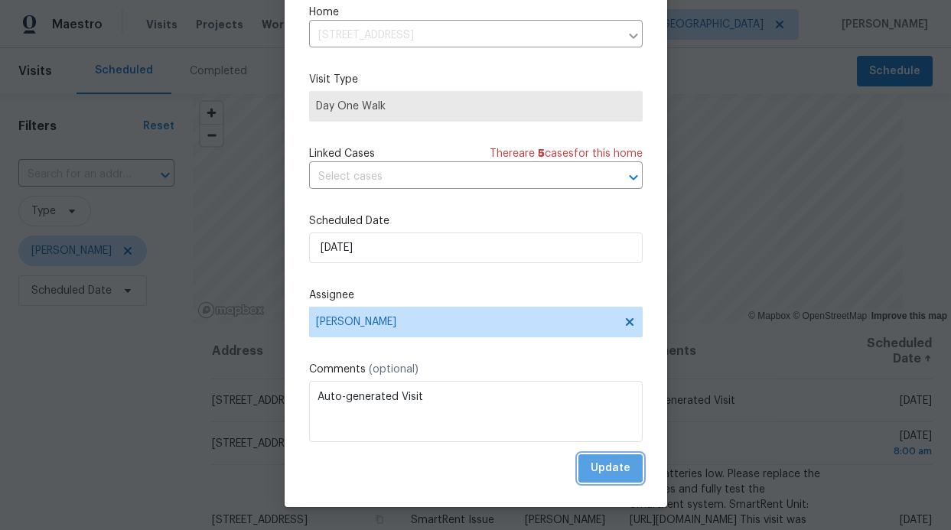
click at [595, 473] on span "Update" at bounding box center [610, 468] width 40 height 19
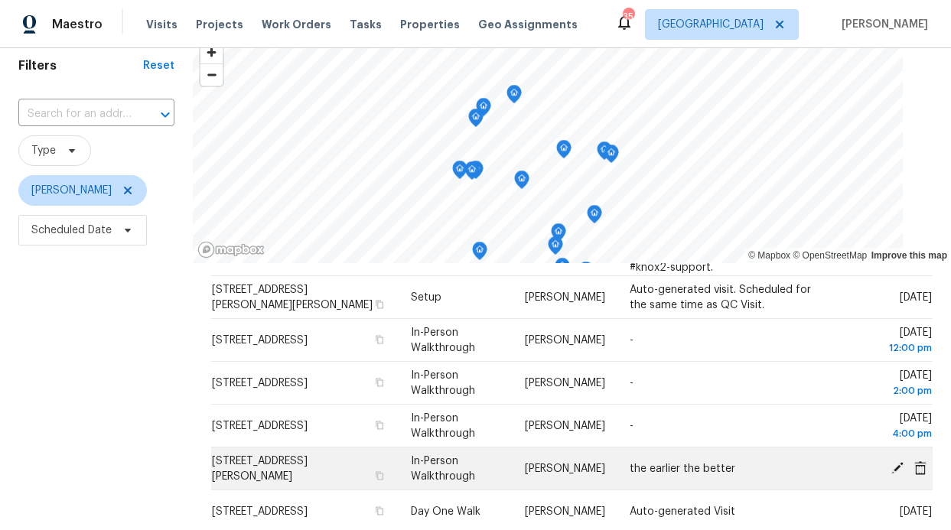
scroll to position [61, 0]
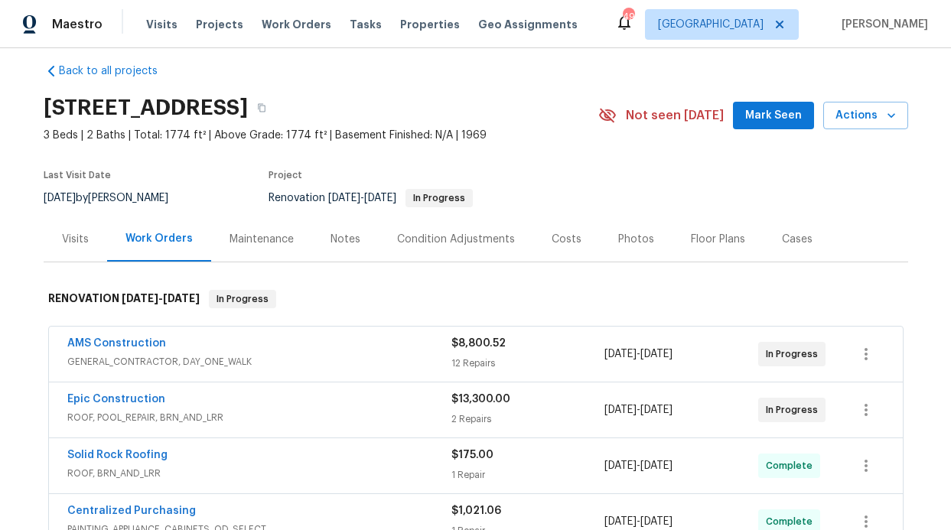
scroll to position [16, 0]
click at [108, 399] on link "Epic Construction" at bounding box center [116, 398] width 98 height 11
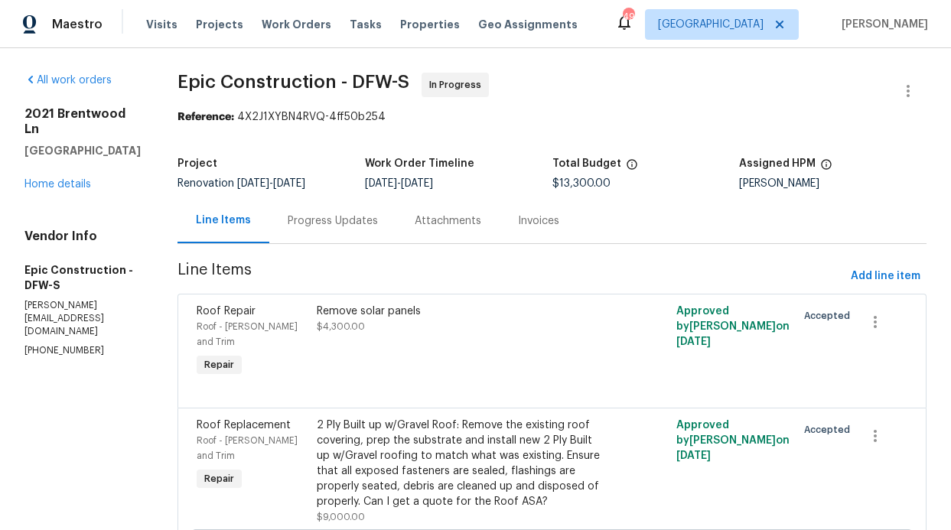
click at [288, 215] on div "Progress Updates" at bounding box center [333, 220] width 90 height 15
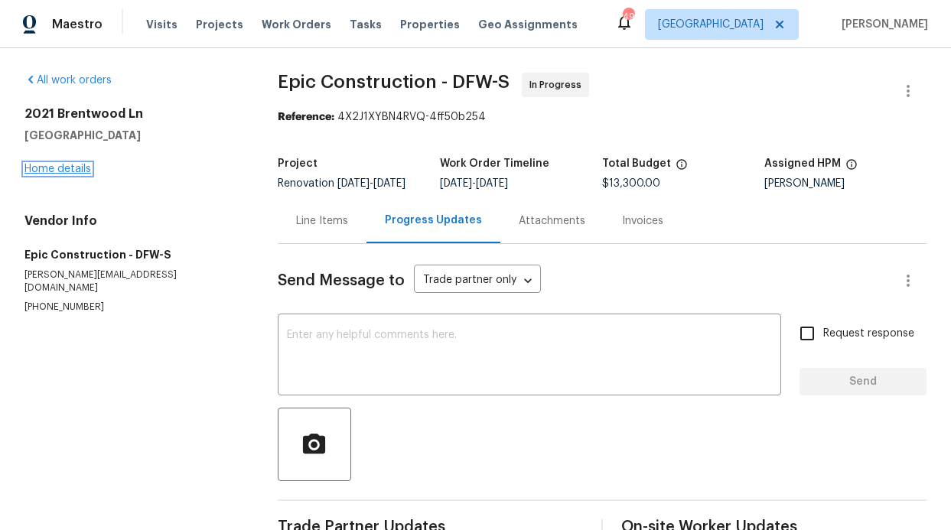
click at [64, 171] on link "Home details" at bounding box center [57, 169] width 67 height 11
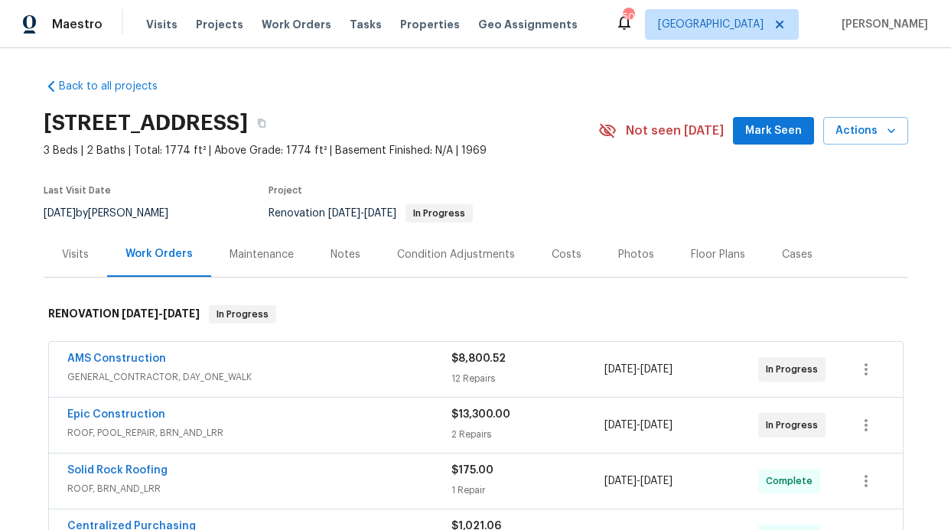
click at [337, 253] on div "Notes" at bounding box center [345, 254] width 30 height 15
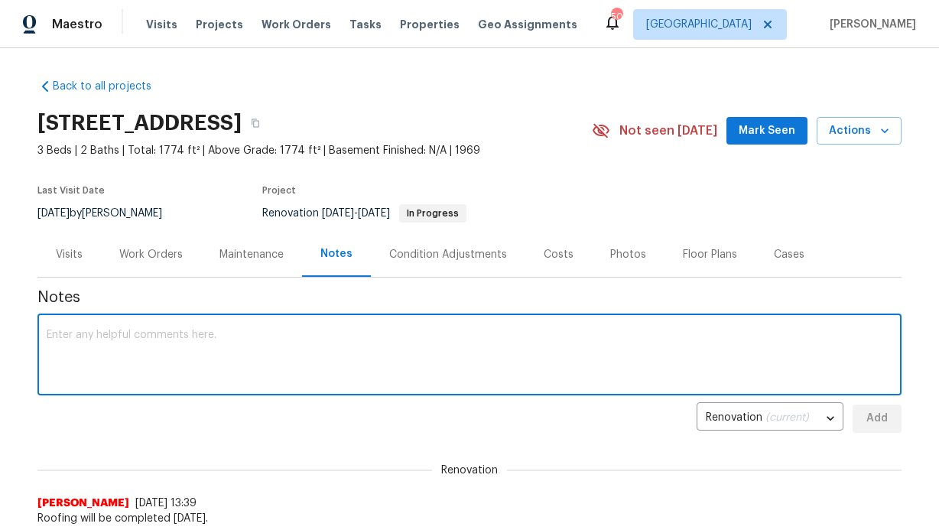
click at [210, 350] on textarea at bounding box center [470, 357] width 846 height 54
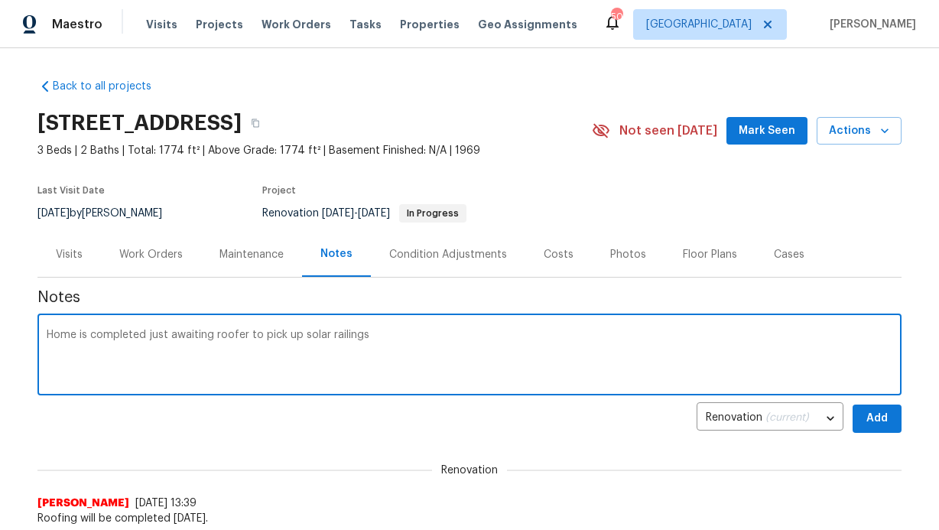
type textarea "Home is completed just awaiting roofer to pick up solar railings"
click at [865, 422] on span "Add" at bounding box center [877, 418] width 24 height 19
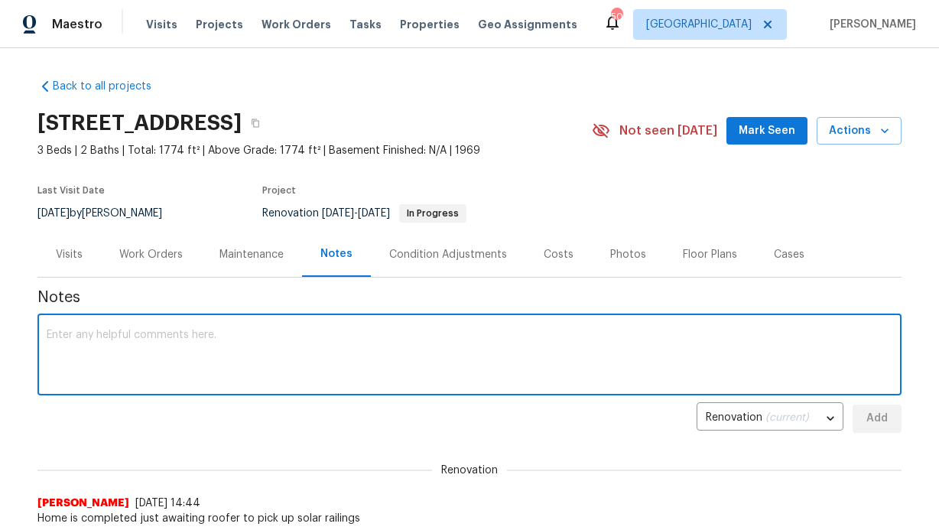
click at [299, 353] on textarea at bounding box center [470, 357] width 846 height 54
paste textarea "The below checklist is to be copy/pasted into renovation notes at the completio…"
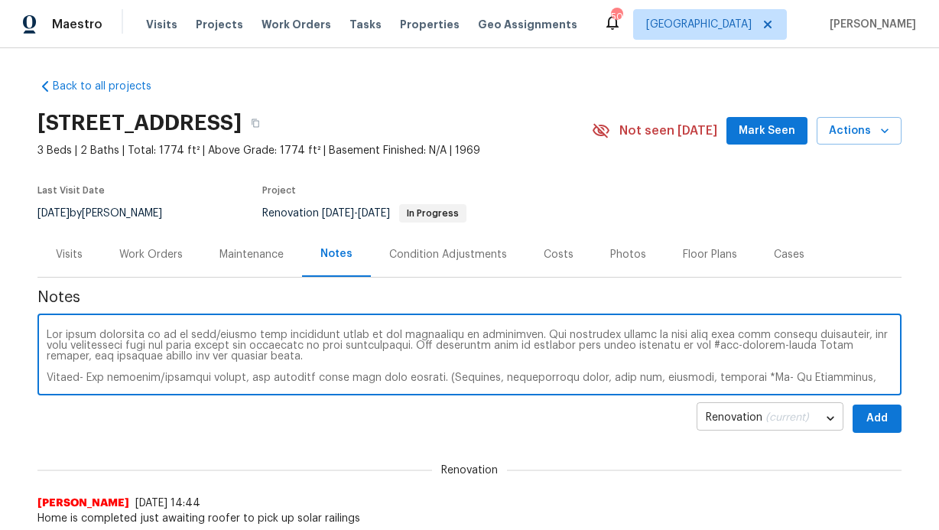
scroll to position [161, 0]
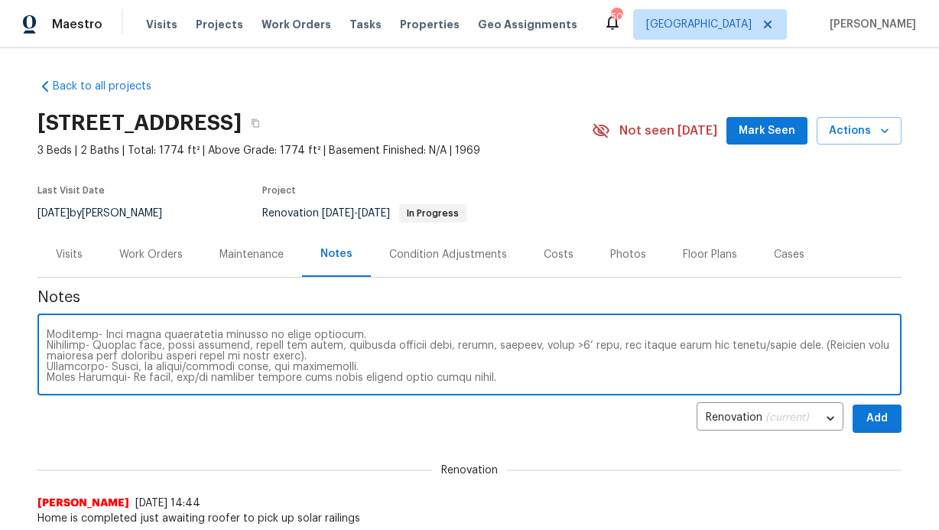
type textarea "The below checklist is to be copy/pasted into renovation notes at the completio…"
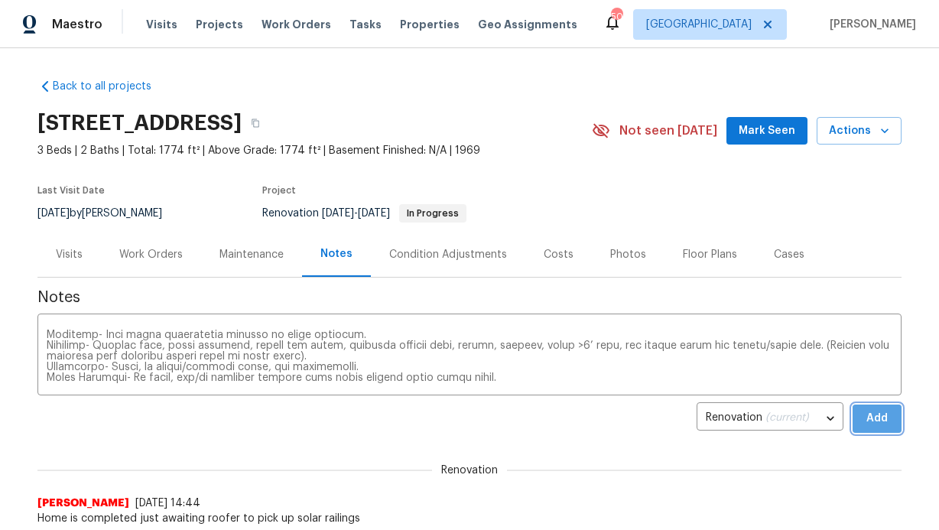
click at [865, 424] on span "Add" at bounding box center [877, 418] width 24 height 19
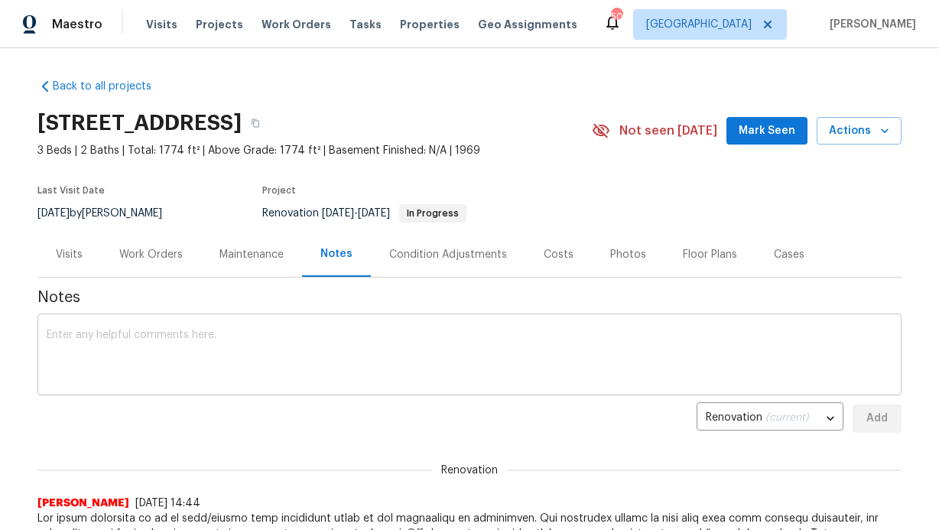
scroll to position [0, 0]
click at [759, 140] on button "Mark Seen" at bounding box center [767, 131] width 81 height 28
click at [357, 337] on textarea at bounding box center [470, 357] width 846 height 54
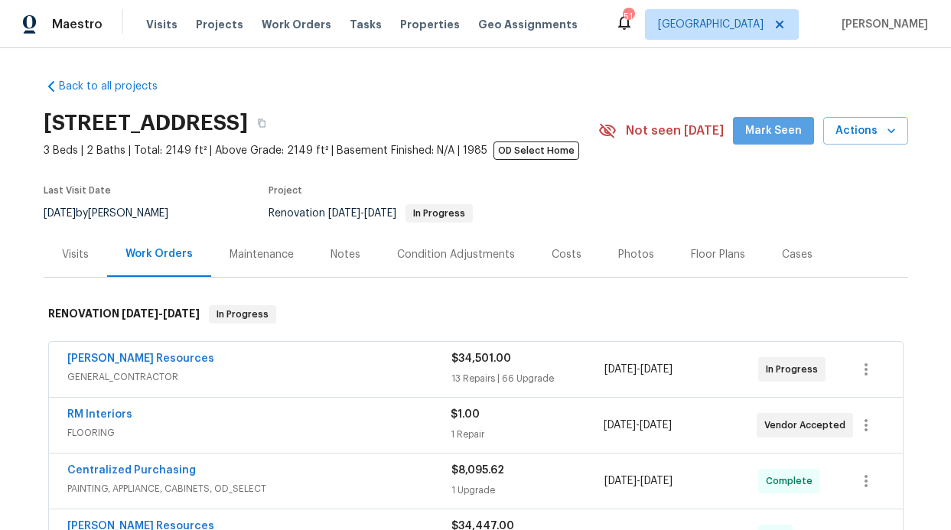
click at [795, 126] on span "Mark Seen" at bounding box center [773, 131] width 57 height 19
click at [353, 245] on div "Notes" at bounding box center [345, 254] width 67 height 45
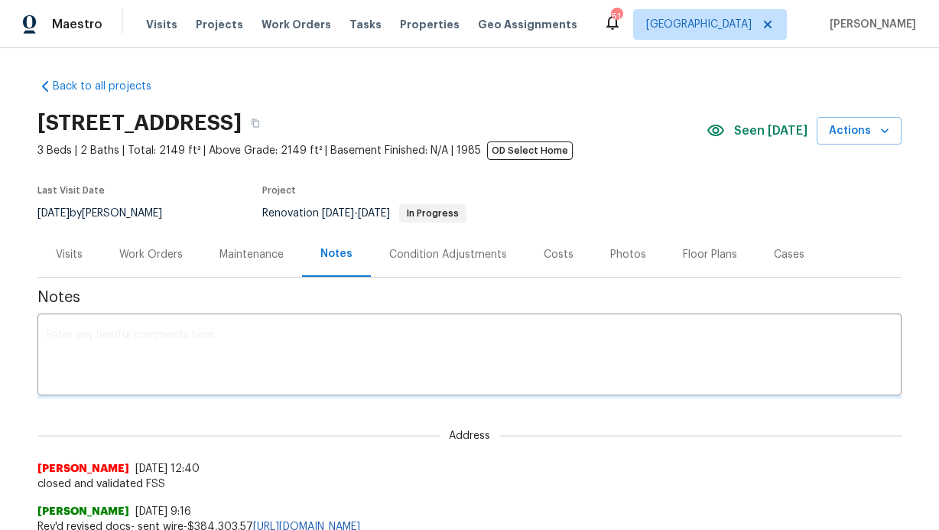
click at [326, 344] on textarea at bounding box center [470, 357] width 846 height 54
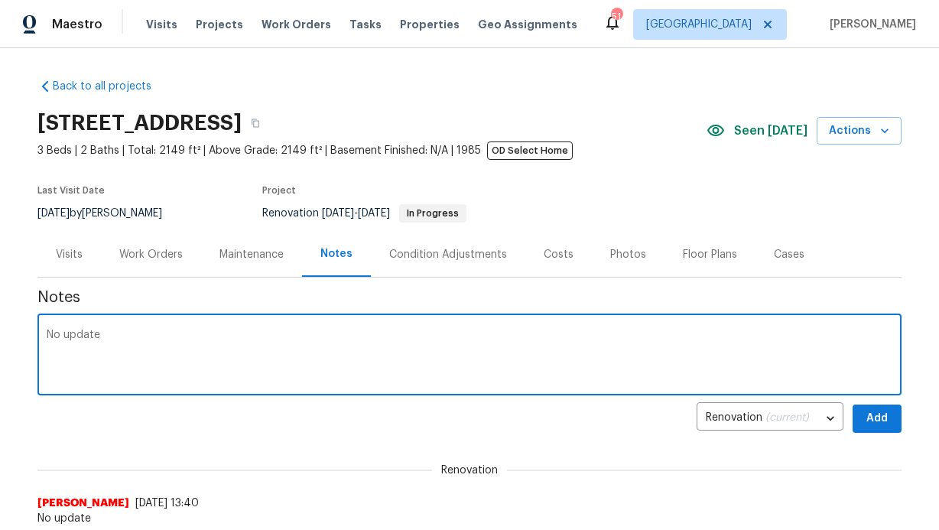
type textarea "No update"
click at [866, 418] on span "Add" at bounding box center [877, 418] width 24 height 19
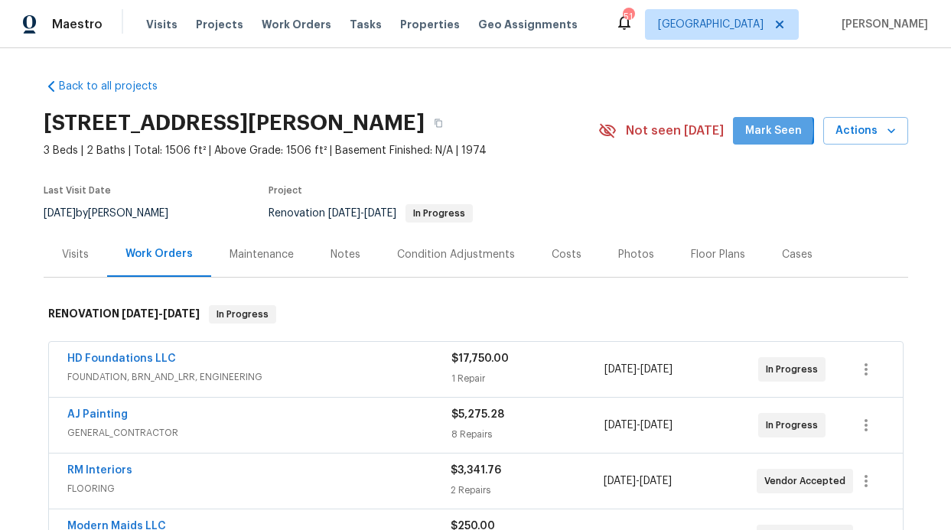
click at [741, 129] on button "Mark Seen" at bounding box center [773, 131] width 81 height 28
click at [316, 255] on div "Notes" at bounding box center [345, 254] width 67 height 45
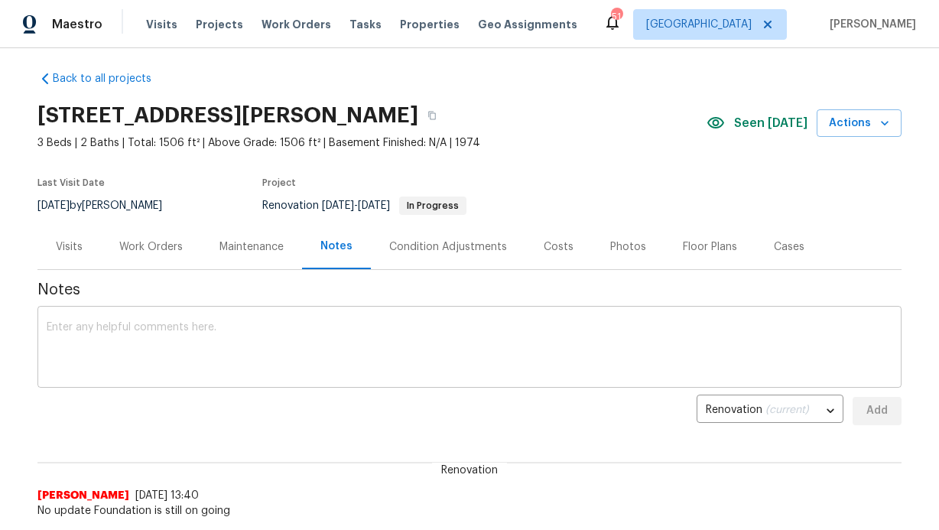
scroll to position [15, 0]
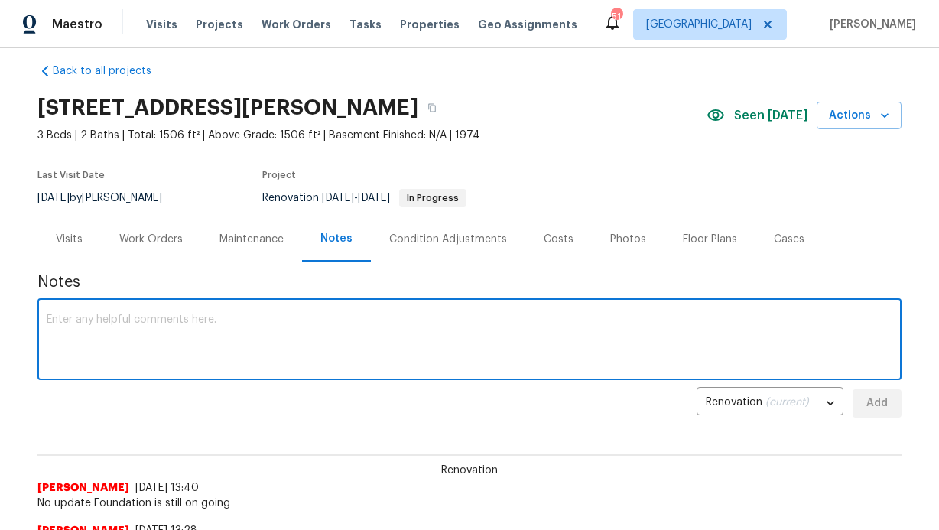
click at [304, 327] on textarea at bounding box center [470, 341] width 846 height 54
type textarea "Foundation finishing [DATE] Painters to go out [DATE]"
click at [875, 407] on span "Add" at bounding box center [877, 403] width 24 height 19
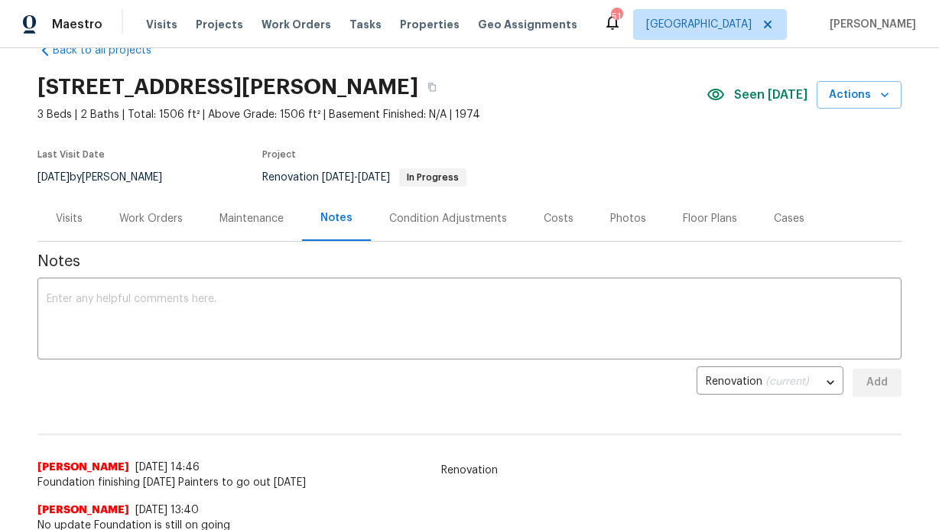
scroll to position [37, 0]
